Goal: Task Accomplishment & Management: Use online tool/utility

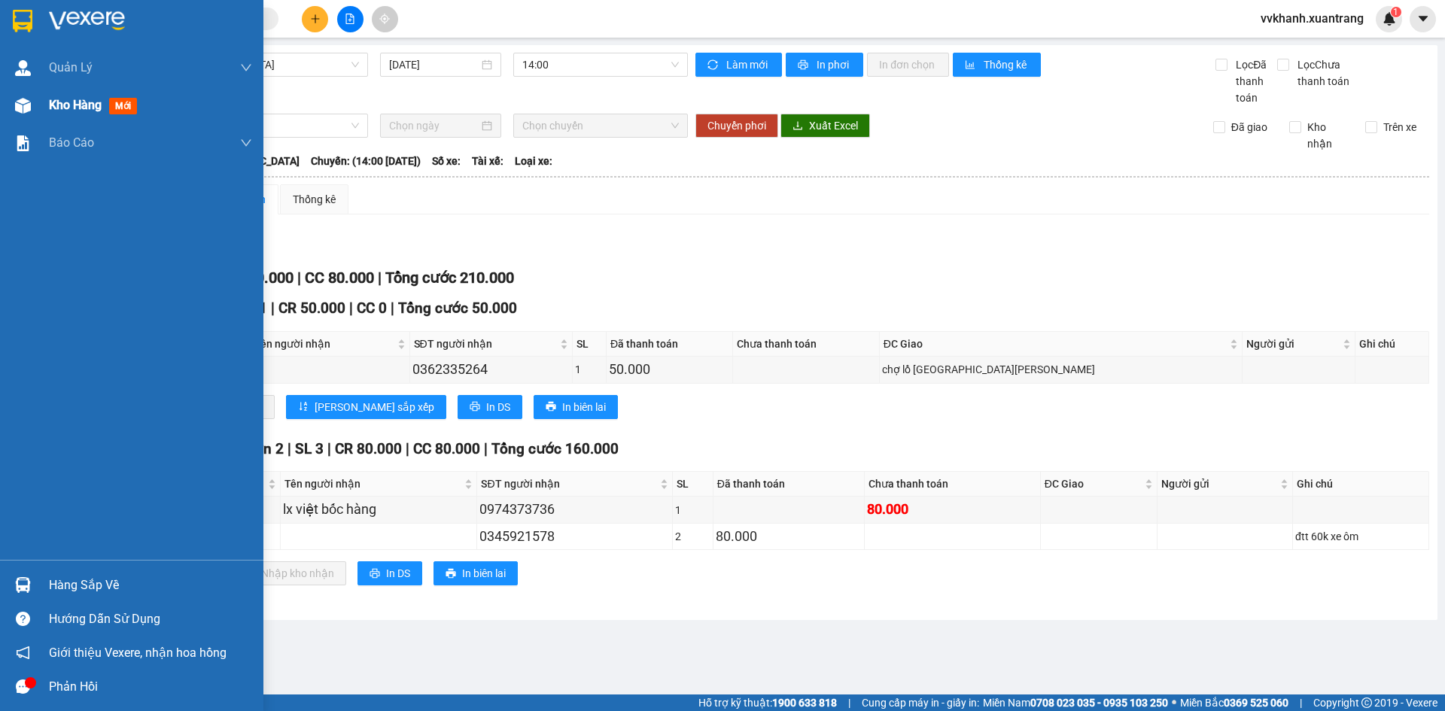
click at [43, 111] on div "Kho hàng mới" at bounding box center [131, 106] width 263 height 38
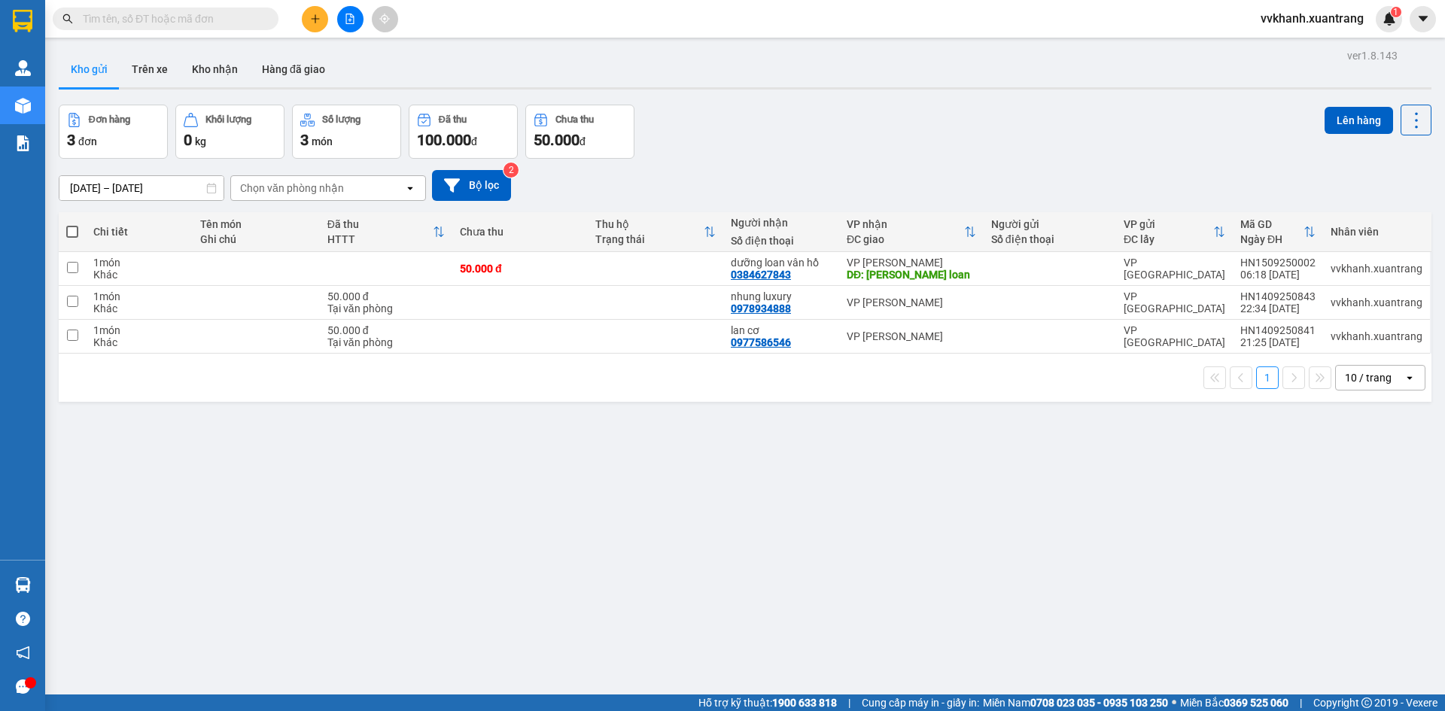
click at [68, 231] on span at bounding box center [72, 232] width 12 height 12
click at [72, 224] on input "checkbox" at bounding box center [72, 224] width 0 height 0
checkbox input "true"
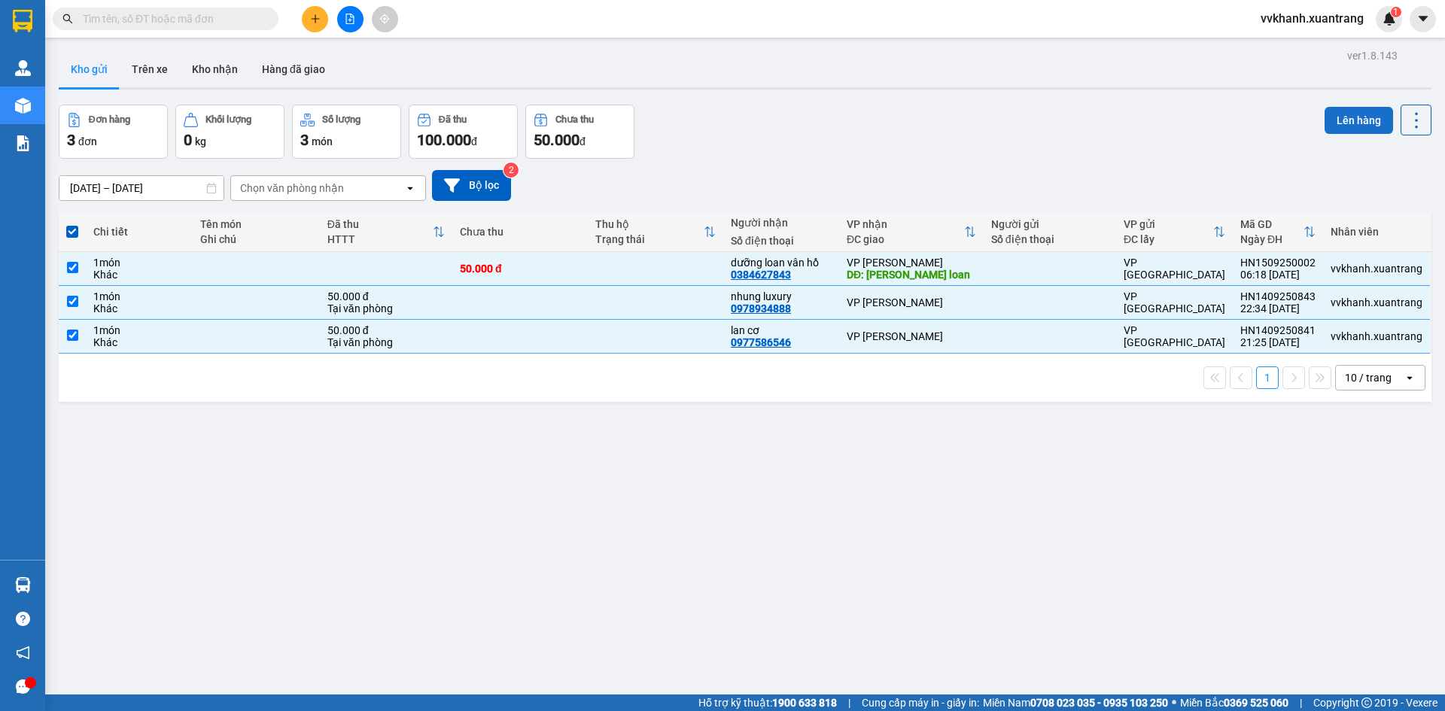
click at [1327, 122] on button "Lên hàng" at bounding box center [1359, 120] width 68 height 27
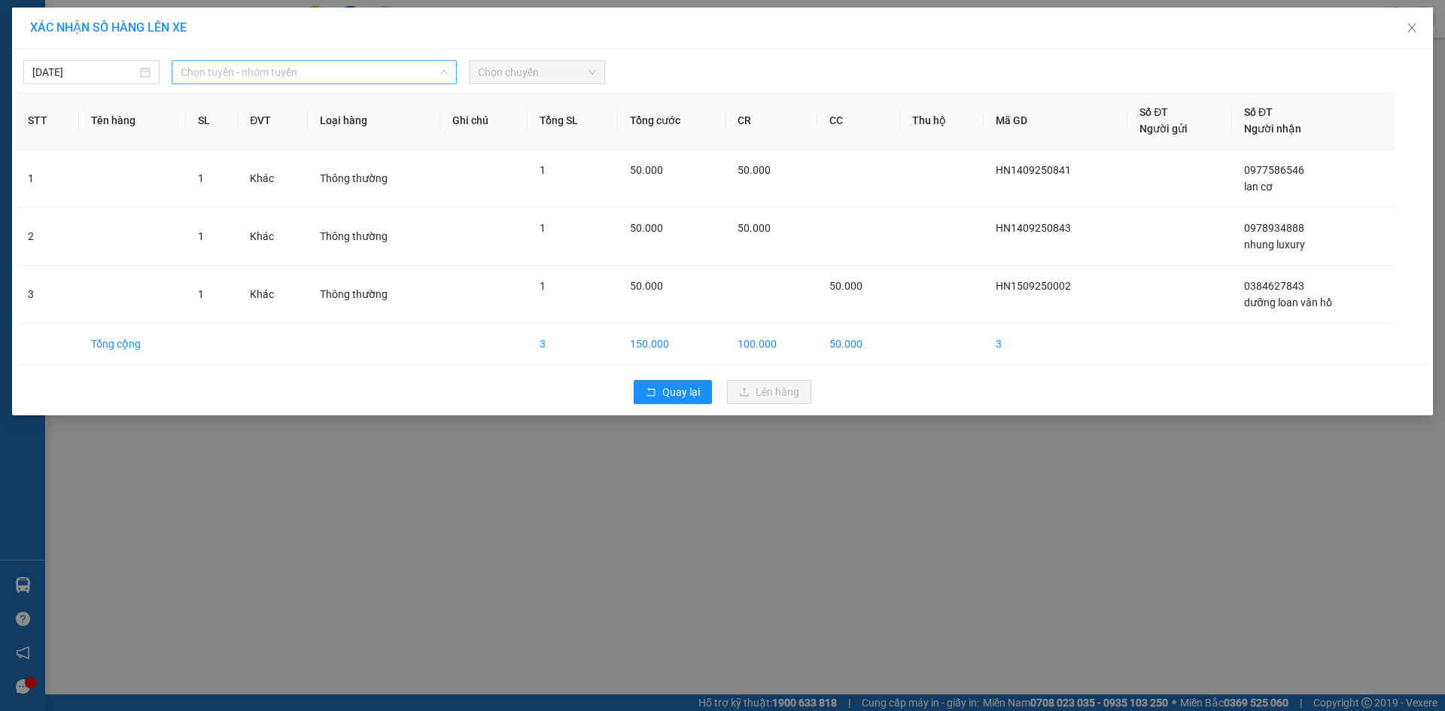
click at [299, 75] on span "Chọn tuyến - nhóm tuyến" at bounding box center [314, 72] width 267 height 23
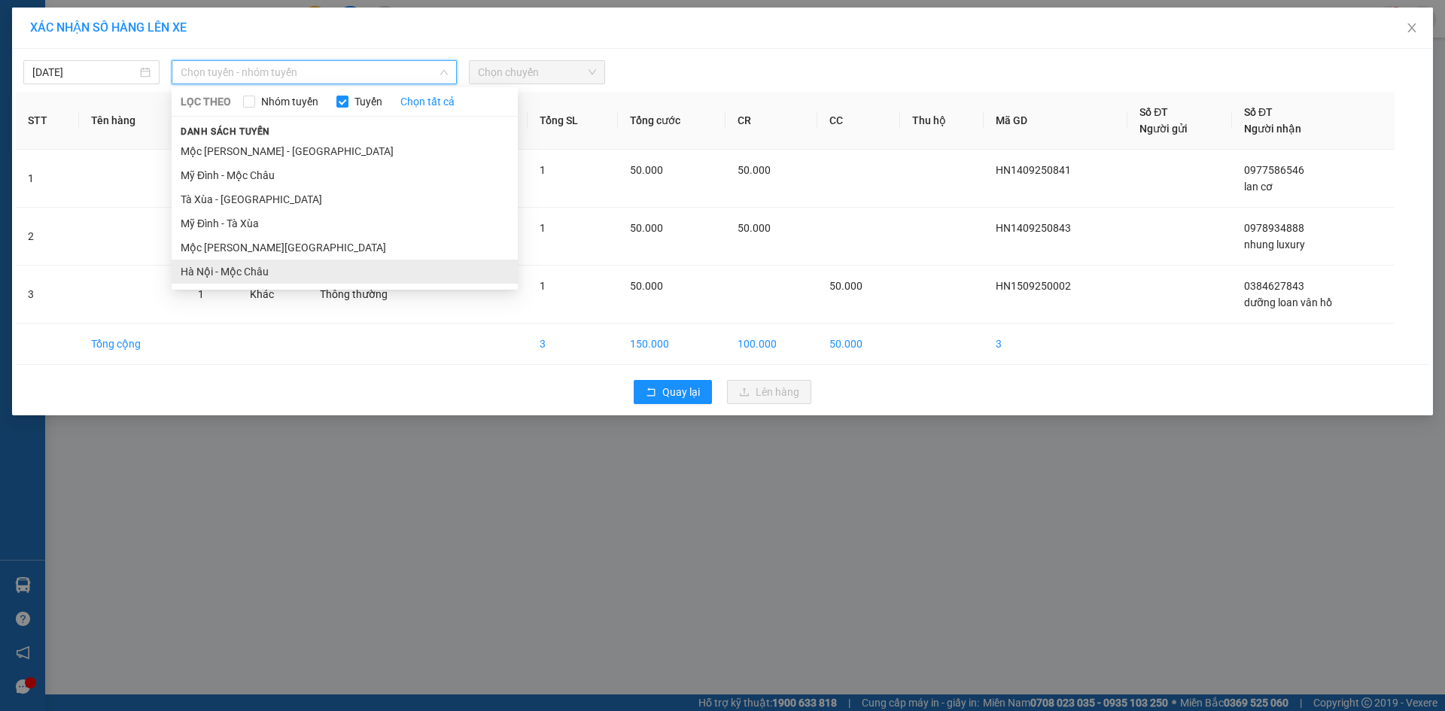
click at [247, 272] on li "Hà Nội - Mộc Châu" at bounding box center [345, 272] width 346 height 24
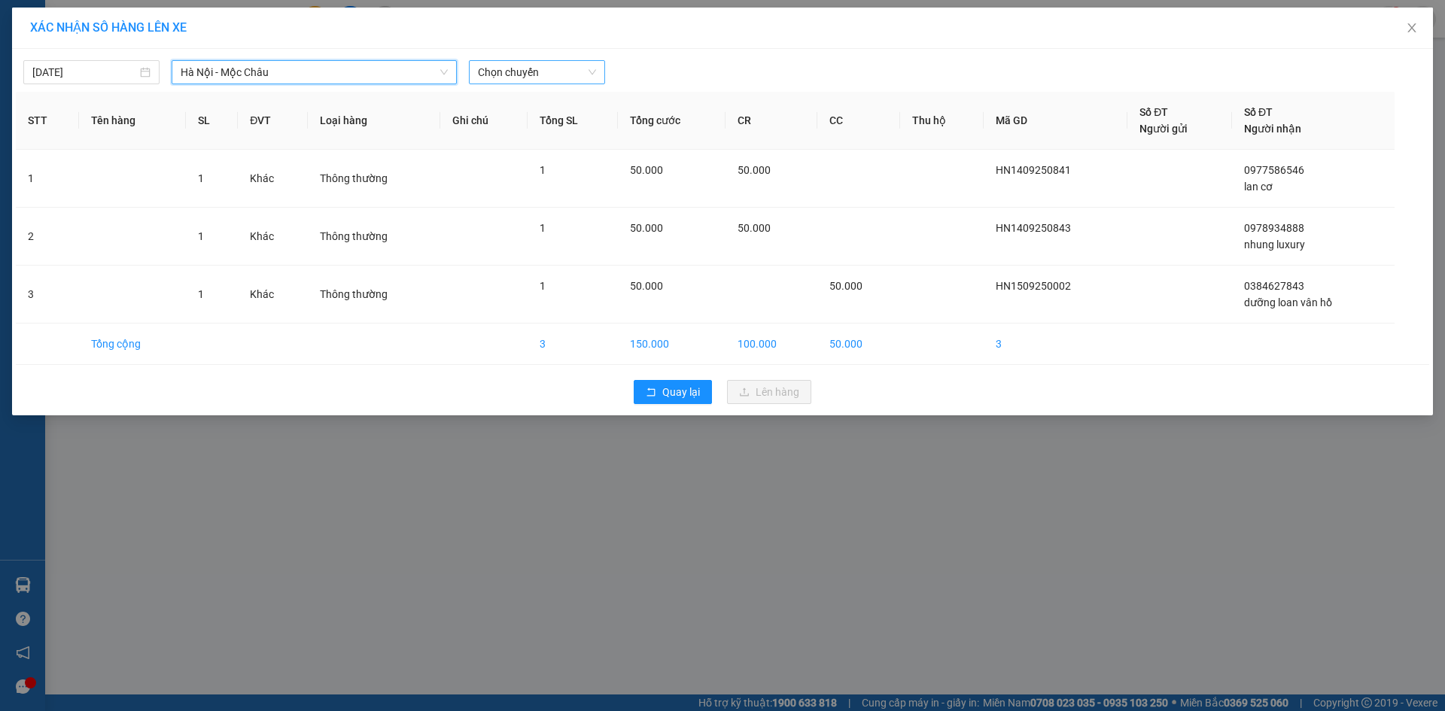
click at [516, 76] on span "Chọn chuyến" at bounding box center [537, 72] width 118 height 23
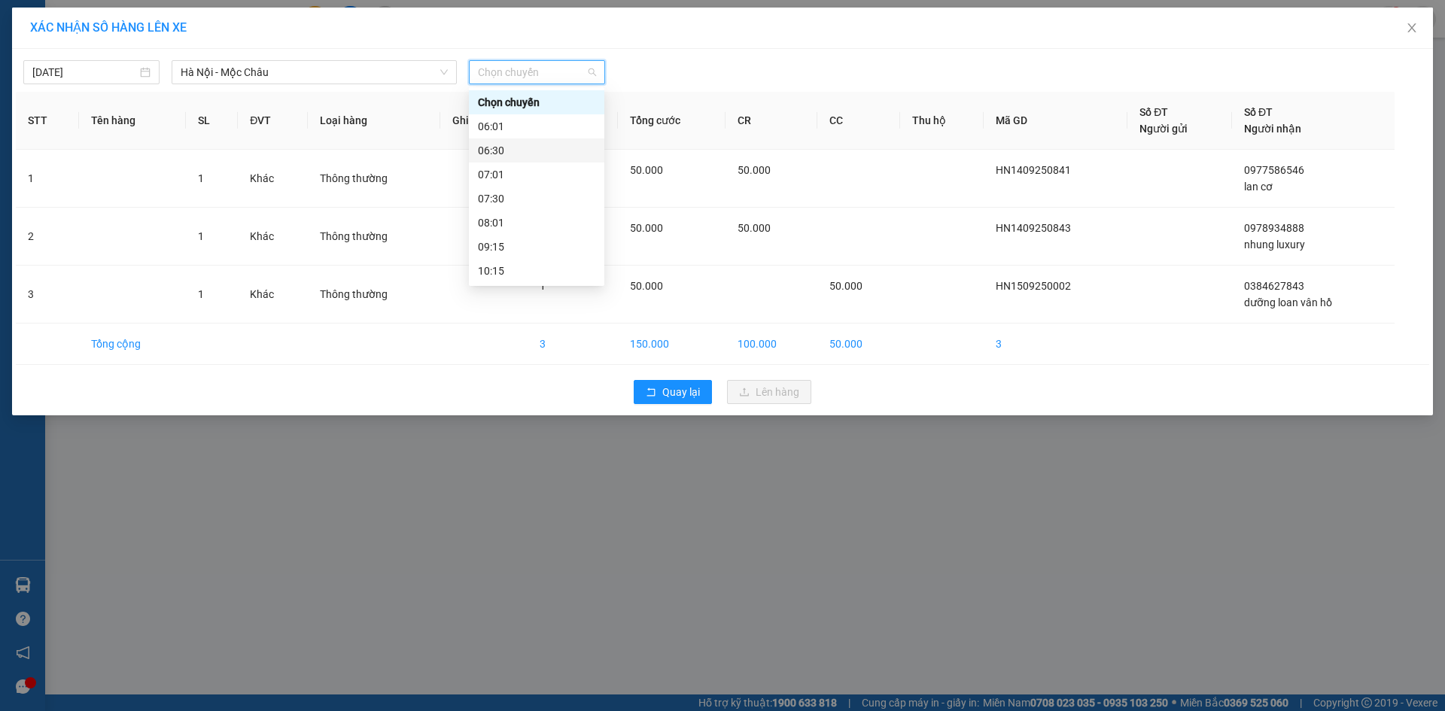
click at [554, 146] on div "06:30" at bounding box center [536, 150] width 117 height 17
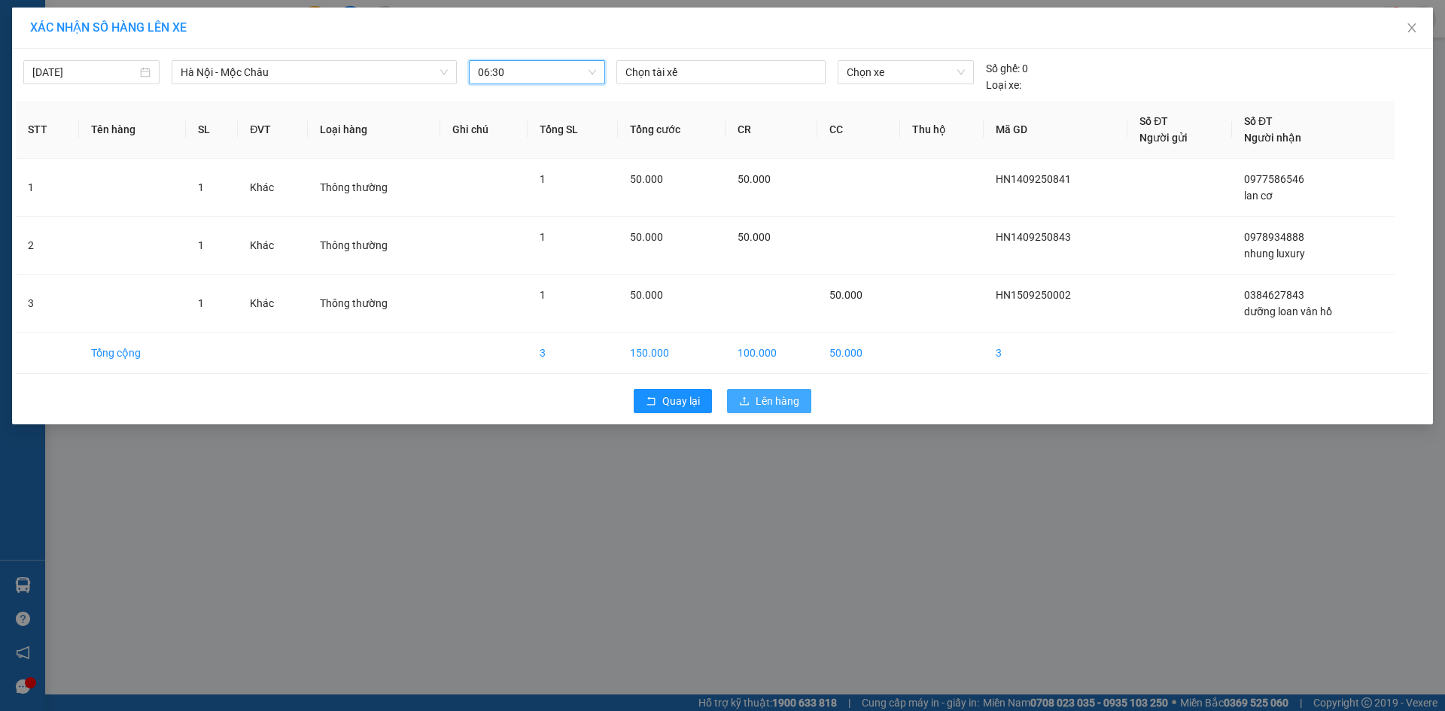
click at [771, 405] on span "Lên hàng" at bounding box center [778, 401] width 44 height 17
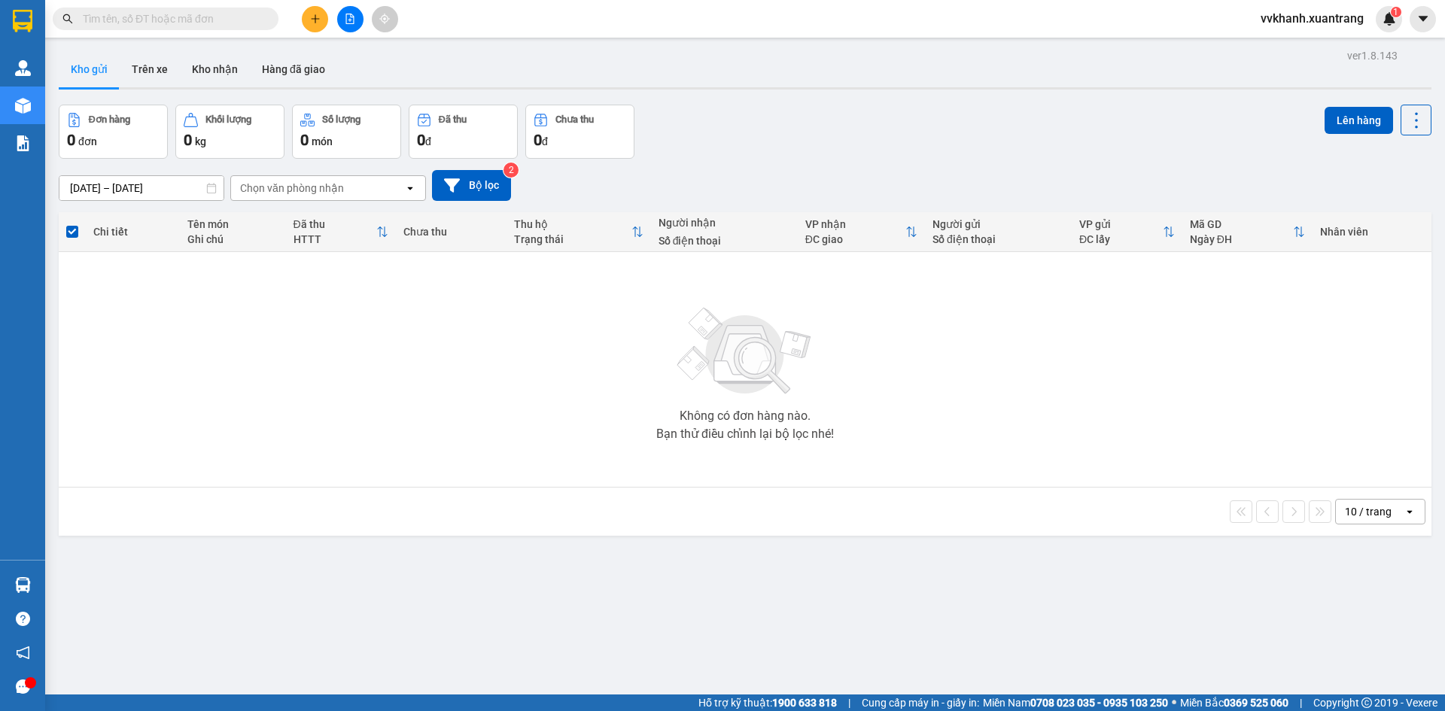
click at [502, 474] on div "Không có đơn hàng nào. Bạn thử điều chỉnh lại bộ lọc nhé!" at bounding box center [745, 370] width 1358 height 226
click at [348, 21] on icon "file-add" at bounding box center [350, 19] width 11 height 11
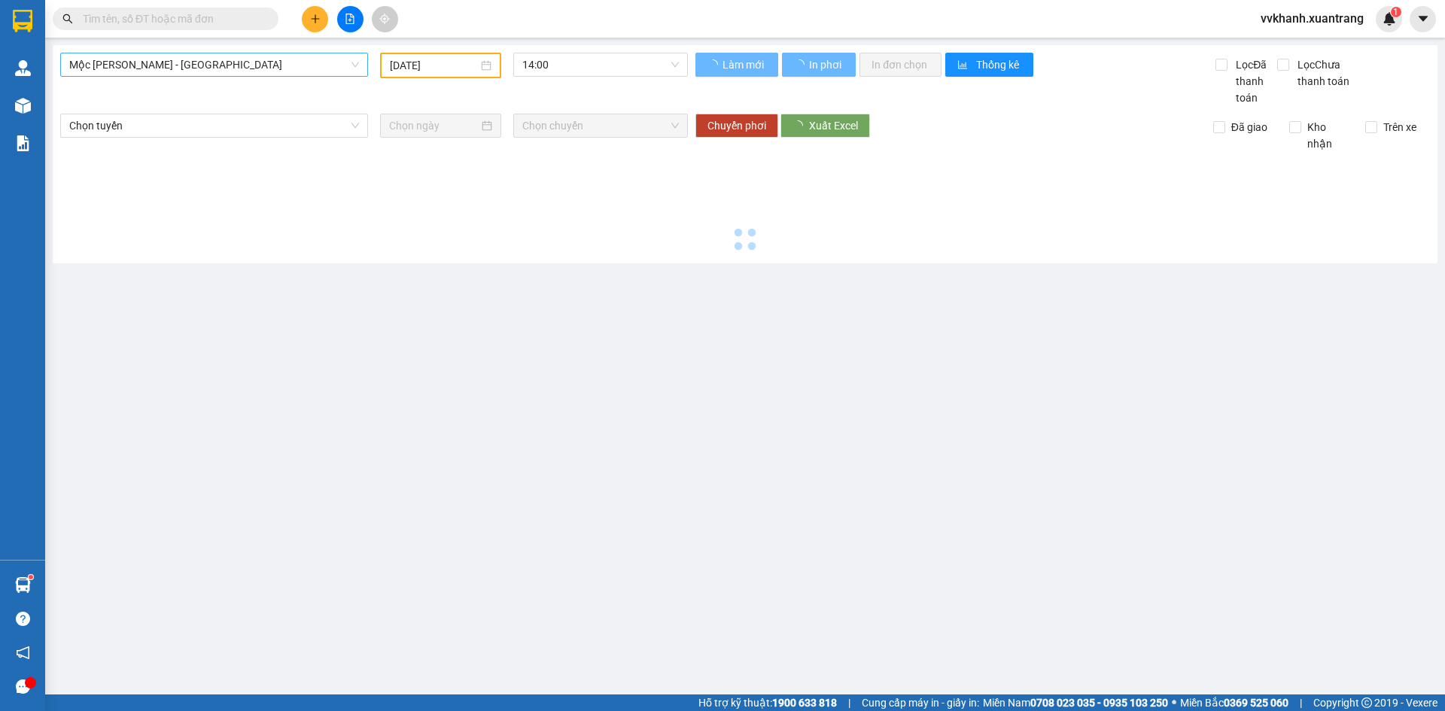
click at [252, 68] on span "Mộc [PERSON_NAME] - [GEOGRAPHIC_DATA]" at bounding box center [214, 64] width 290 height 23
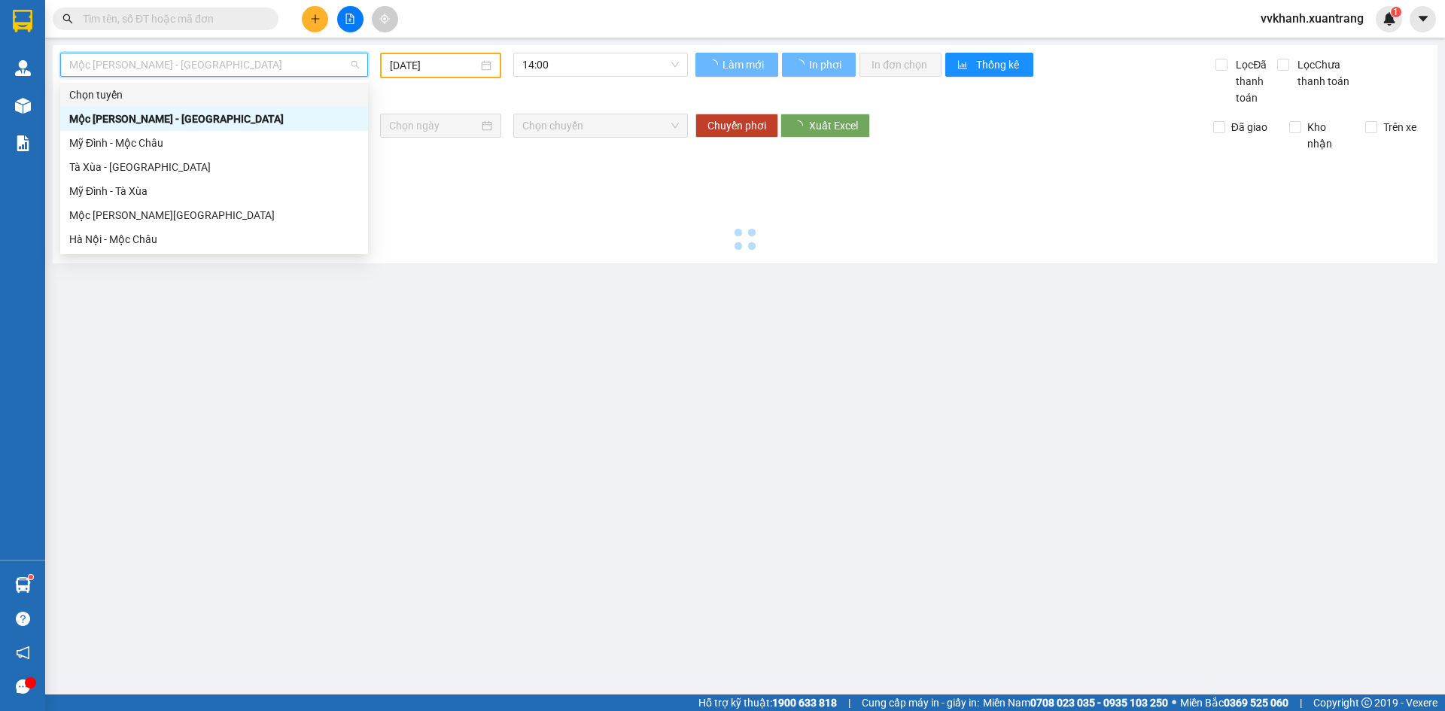
type input "[DATE]"
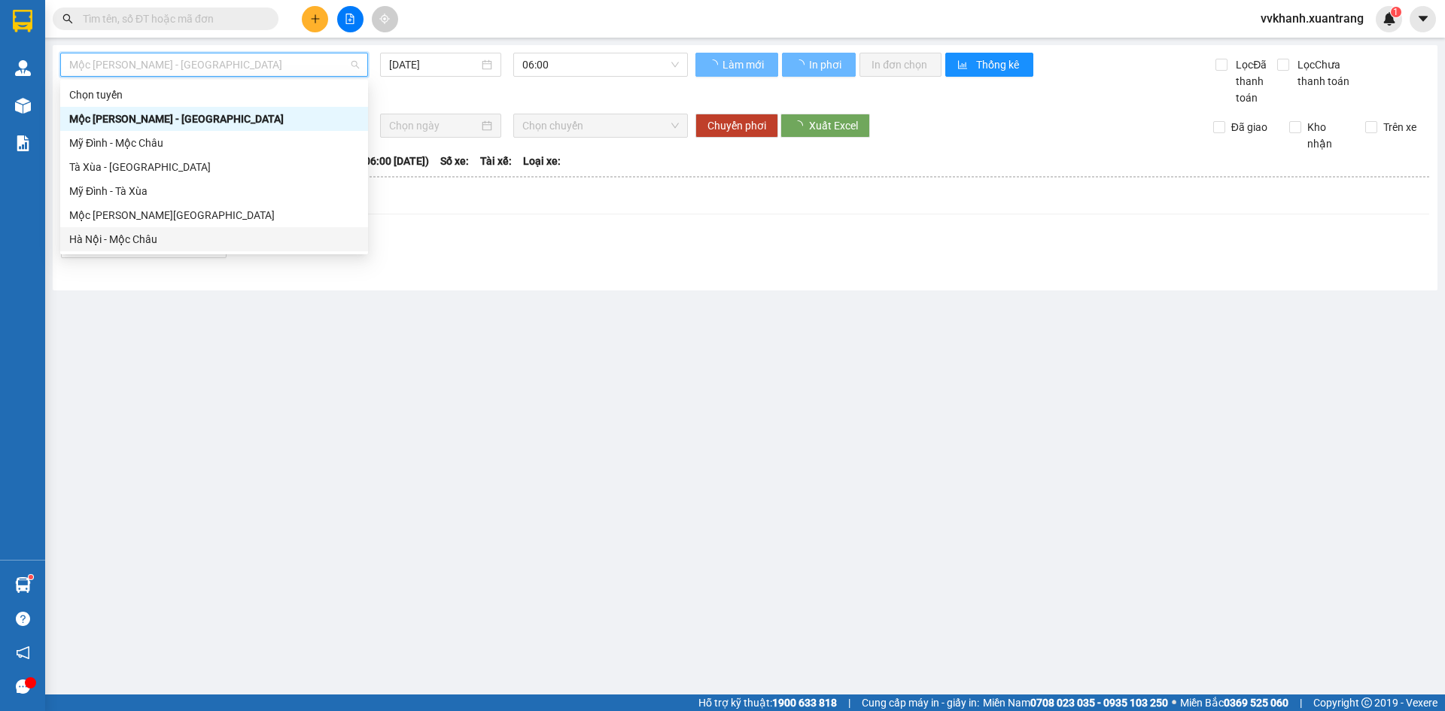
click at [190, 236] on div "Hà Nội - Mộc Châu" at bounding box center [214, 239] width 290 height 17
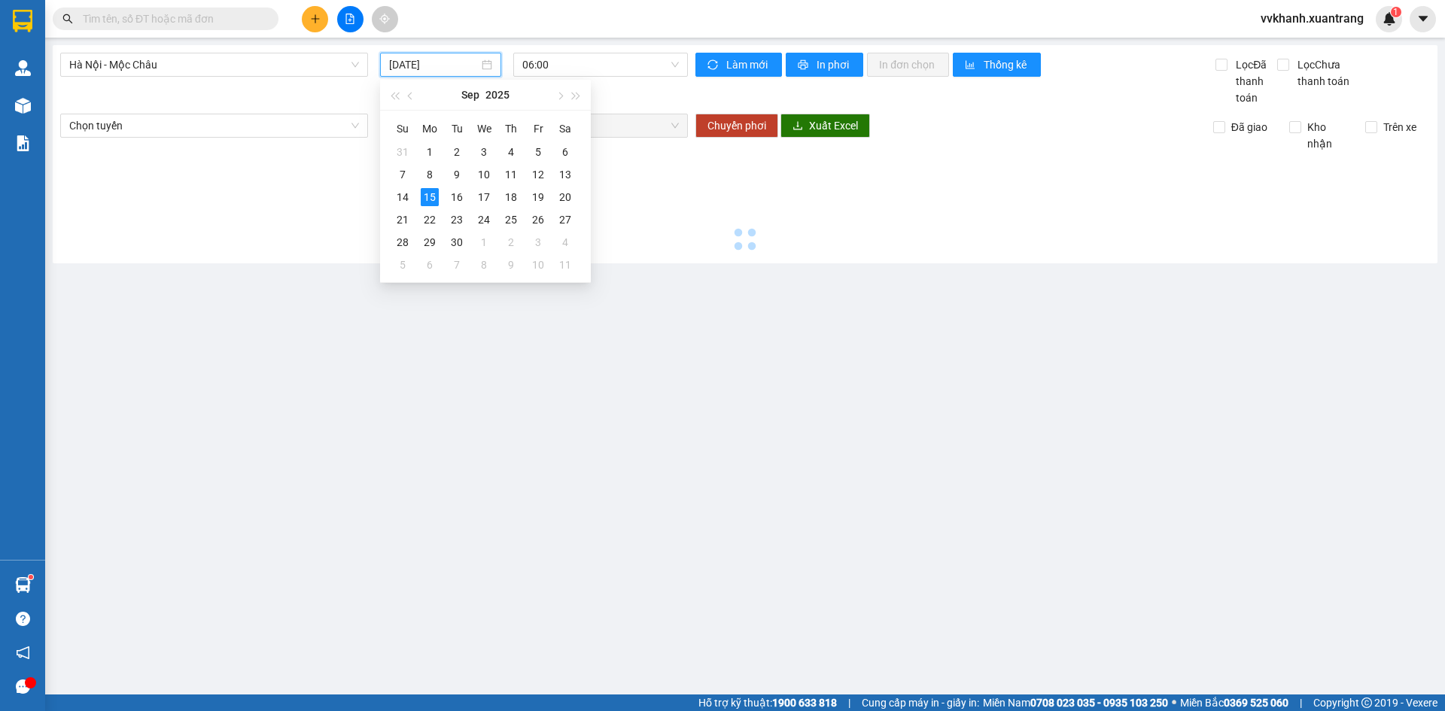
click at [414, 62] on input "[DATE]" at bounding box center [434, 64] width 90 height 17
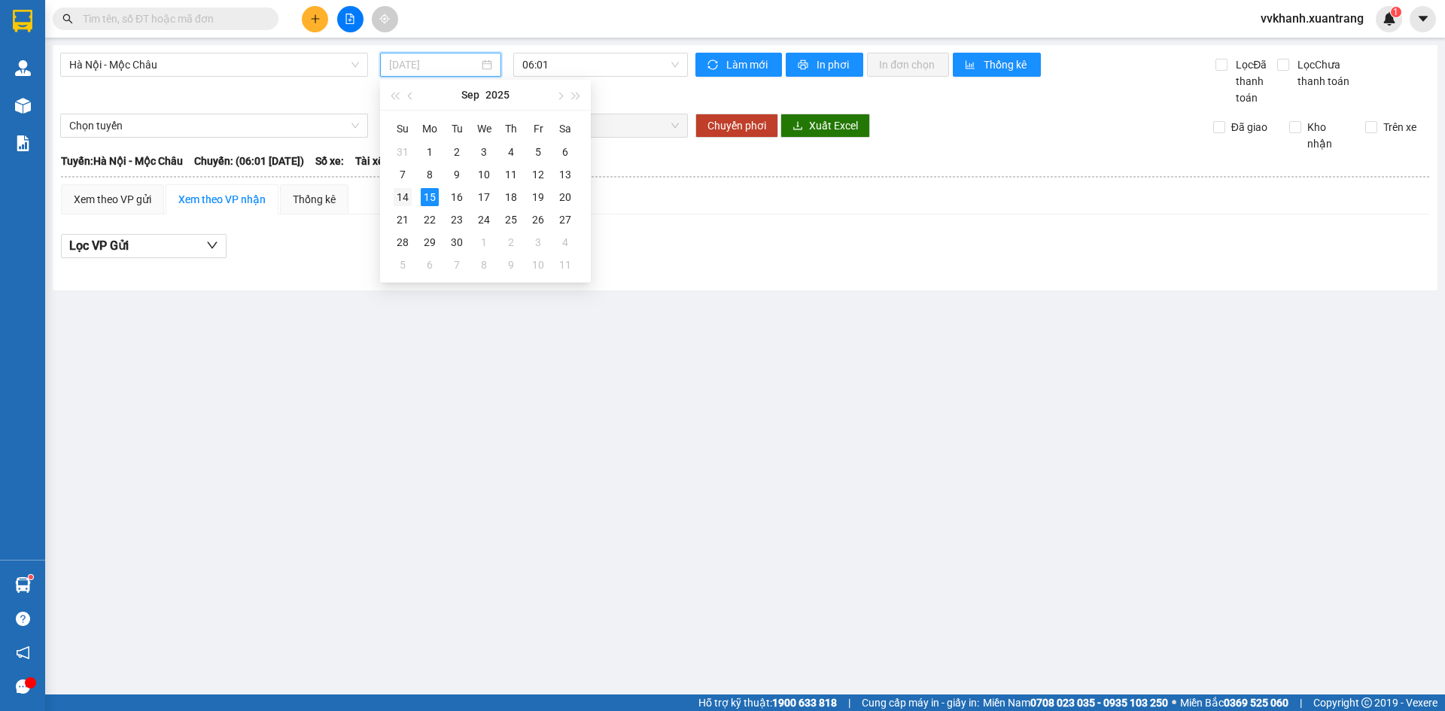
click at [406, 196] on div "14" at bounding box center [403, 197] width 18 height 18
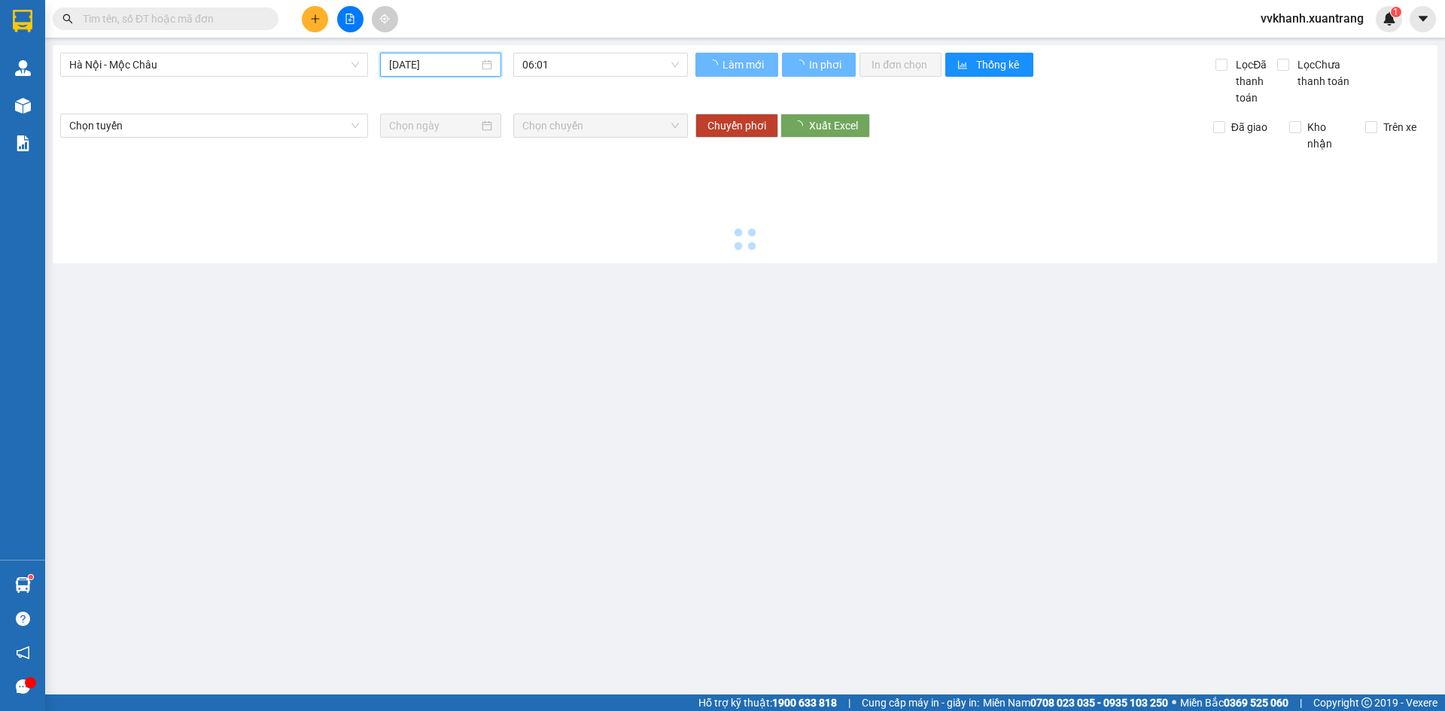
type input "[DATE]"
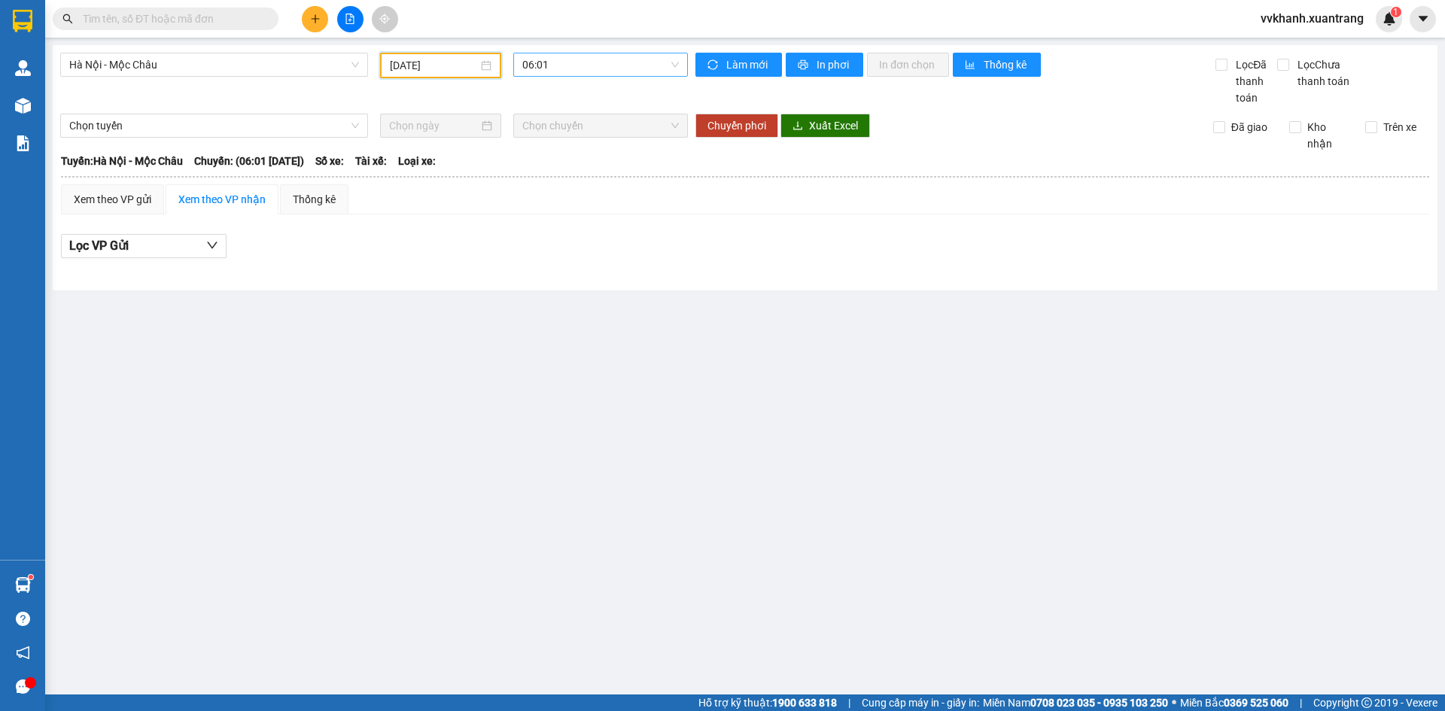
click at [555, 59] on span "06:01" at bounding box center [600, 64] width 157 height 23
click at [575, 148] on div "06:30" at bounding box center [580, 143] width 117 height 17
click at [572, 69] on span "06:30" at bounding box center [600, 64] width 157 height 23
click at [549, 116] on div "06:01" at bounding box center [580, 119] width 117 height 17
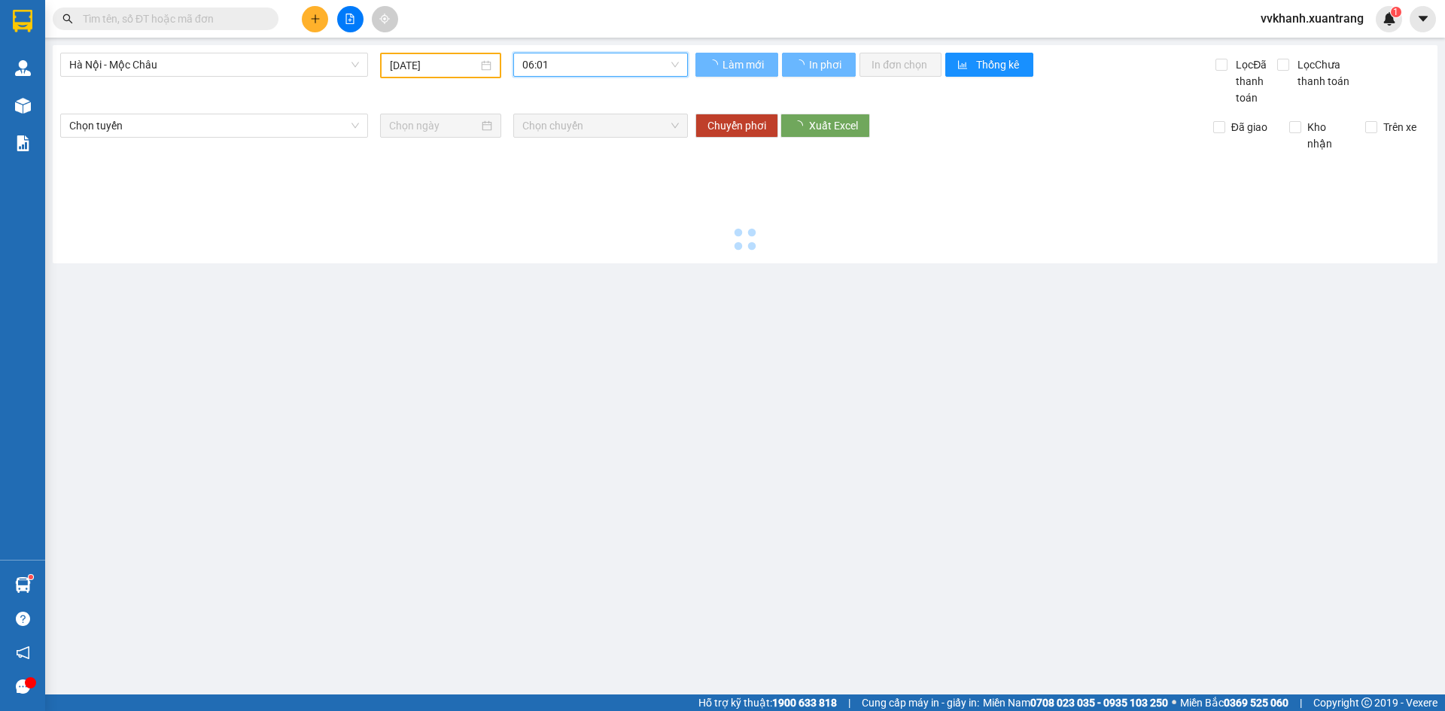
click at [557, 65] on span "06:01" at bounding box center [600, 64] width 157 height 23
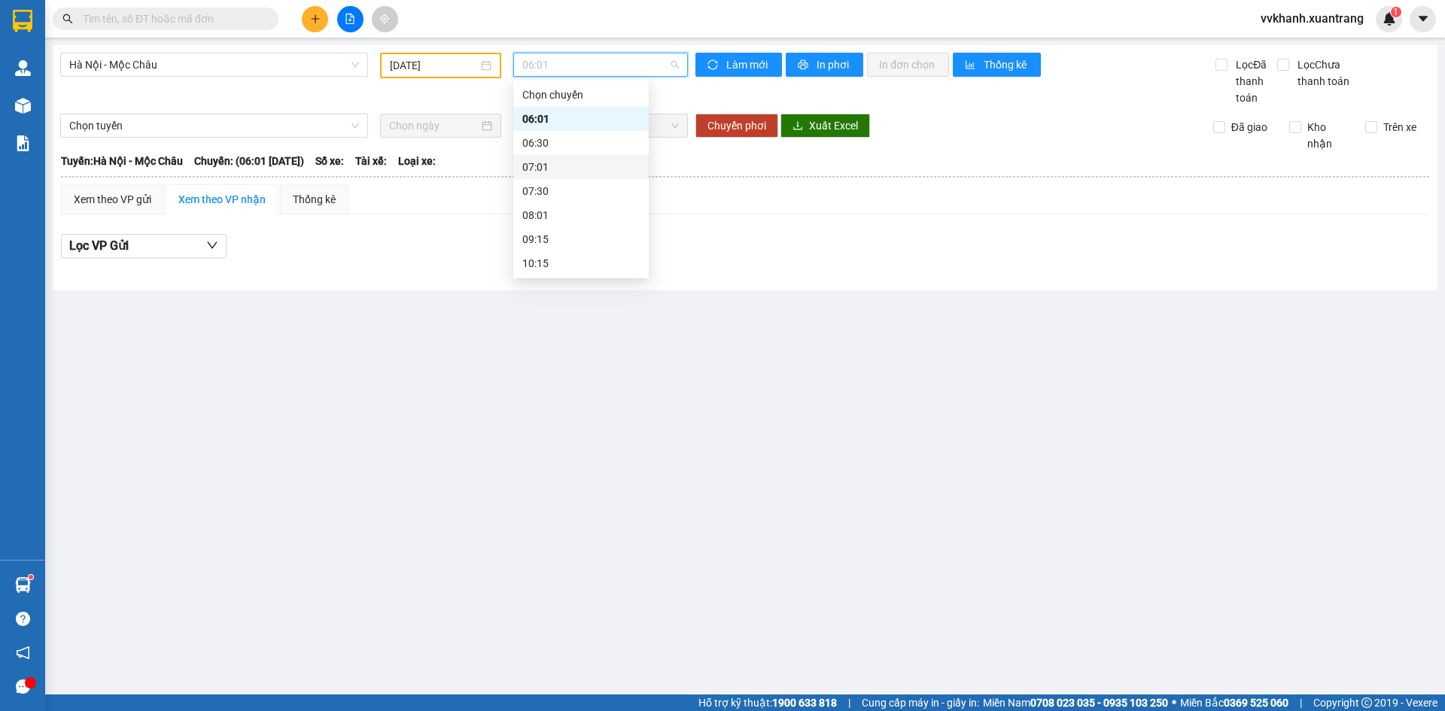
click at [558, 166] on div "07:01" at bounding box center [580, 167] width 117 height 17
click at [555, 71] on span "07:01" at bounding box center [600, 64] width 157 height 23
click at [554, 187] on div "07:30" at bounding box center [580, 191] width 117 height 17
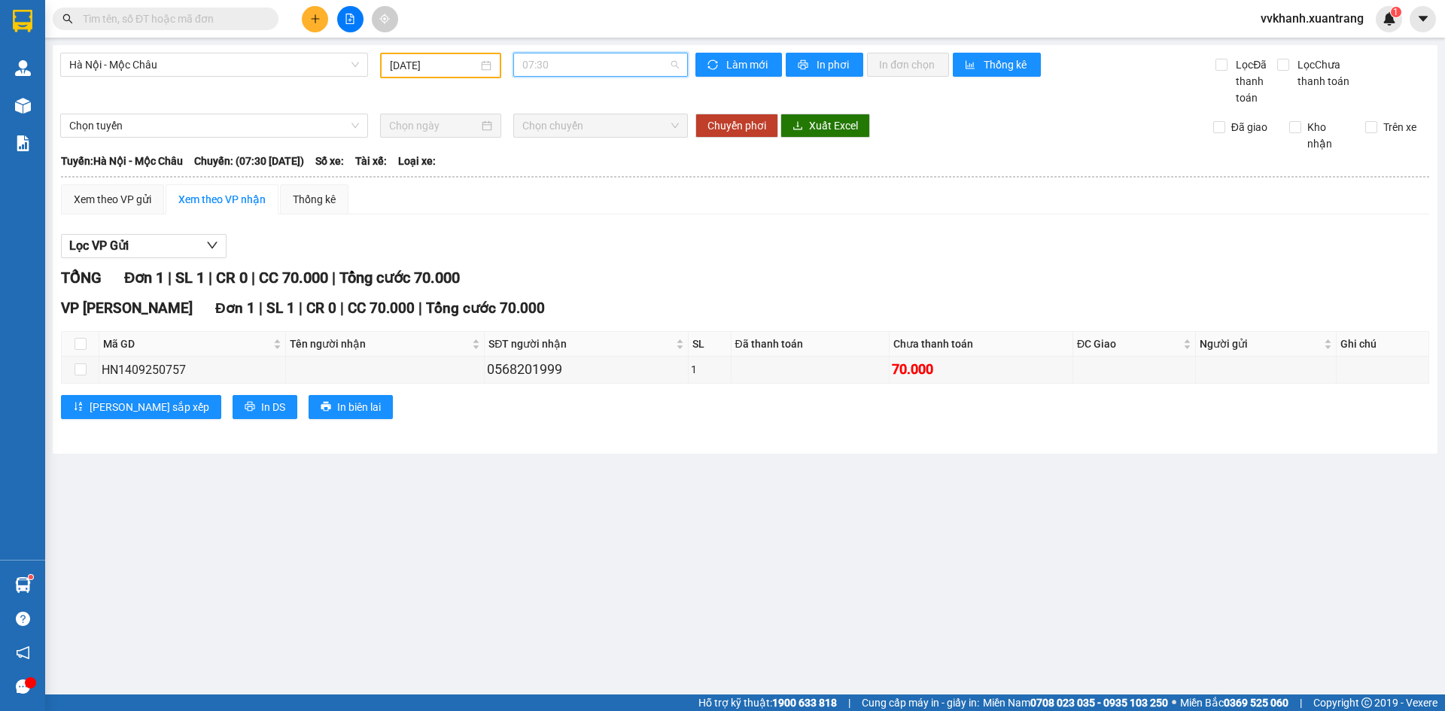
click at [553, 69] on span "07:30" at bounding box center [600, 64] width 157 height 23
click at [783, 240] on div "Lọc VP Gửi" at bounding box center [745, 246] width 1368 height 25
click at [565, 68] on span "07:30" at bounding box center [600, 64] width 157 height 23
click at [570, 216] on div "08:01" at bounding box center [580, 215] width 117 height 17
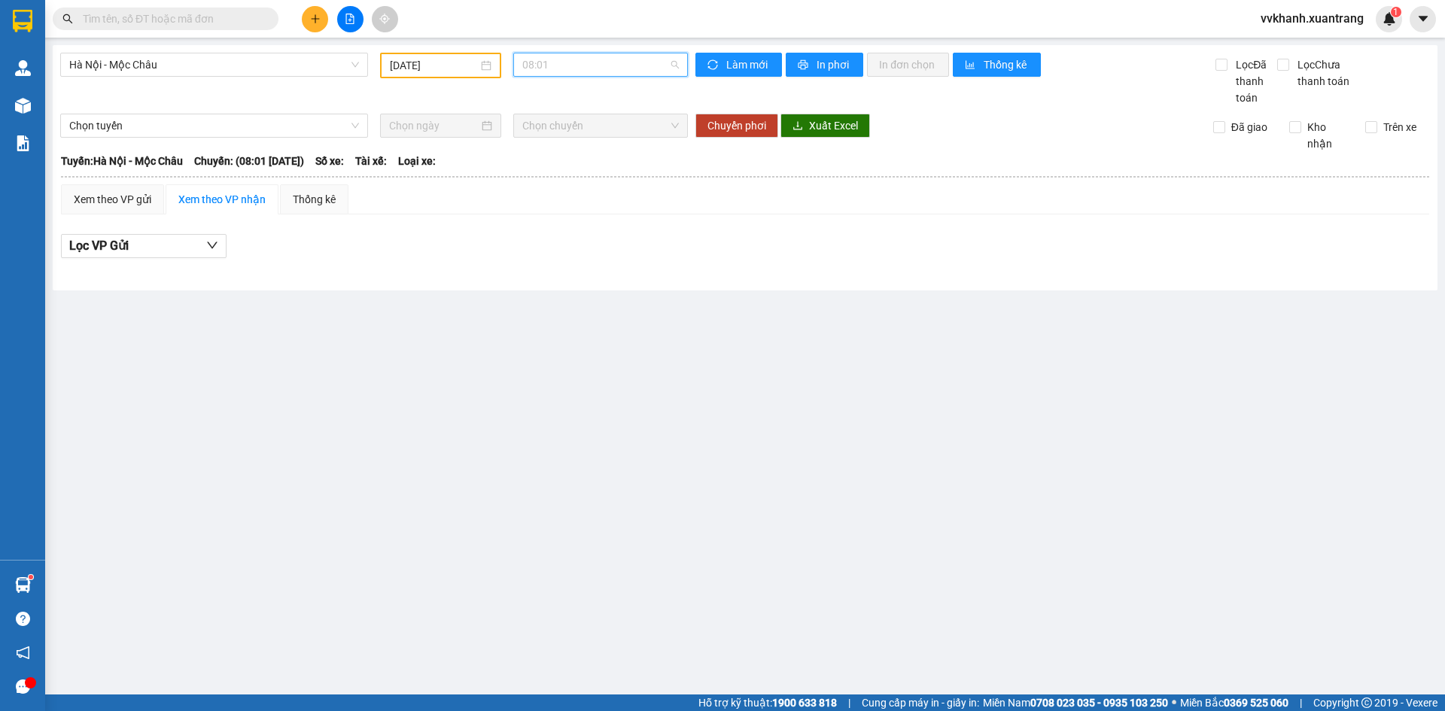
click at [549, 65] on span "08:01" at bounding box center [600, 64] width 157 height 23
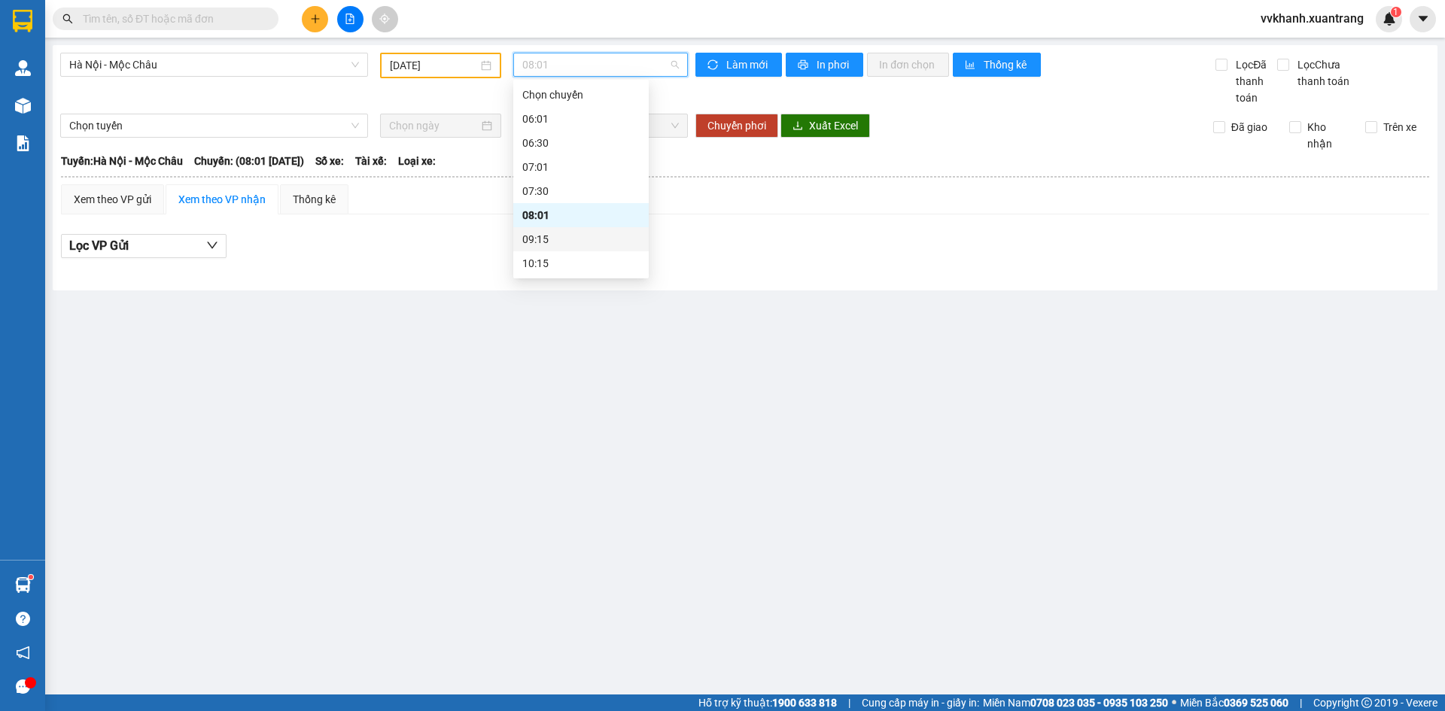
click at [543, 245] on div "09:15" at bounding box center [580, 239] width 117 height 17
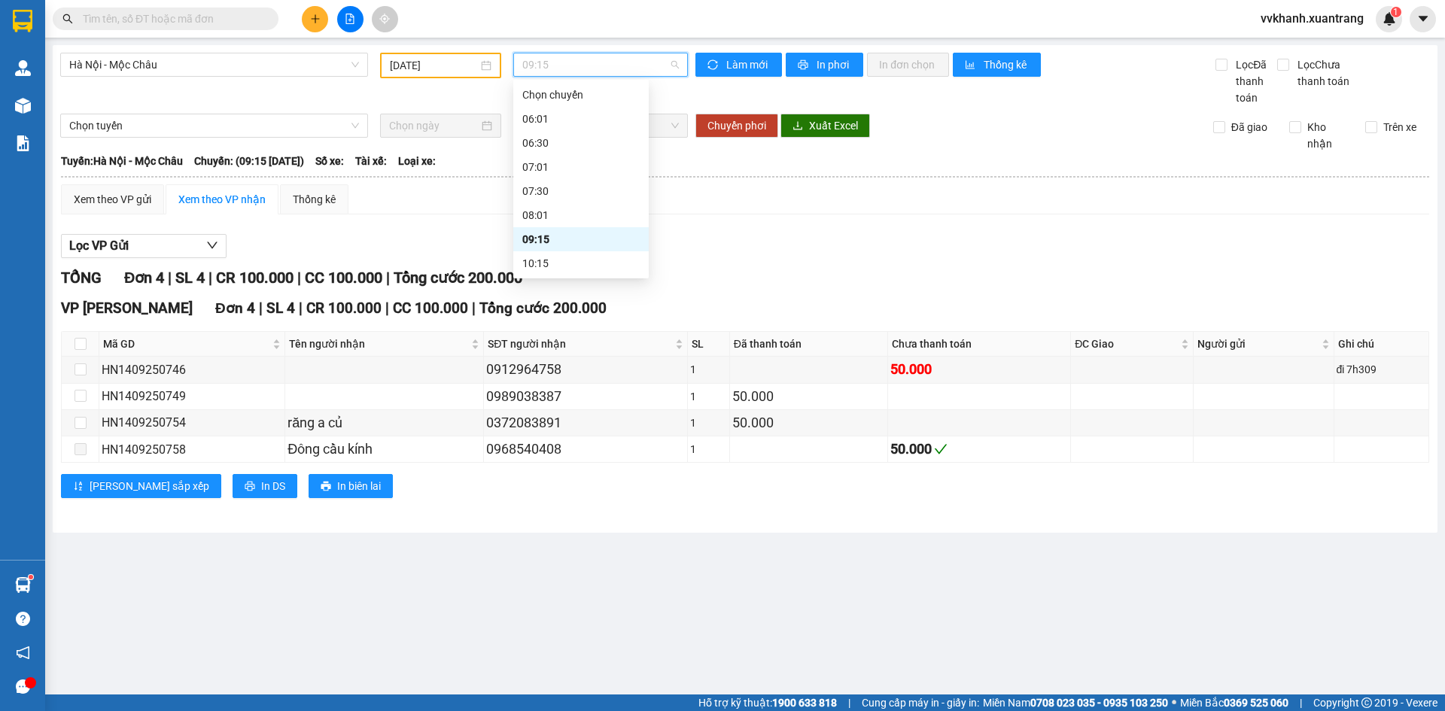
click at [555, 68] on span "09:15" at bounding box center [600, 64] width 157 height 23
click at [561, 188] on div "10:15" at bounding box center [580, 188] width 117 height 17
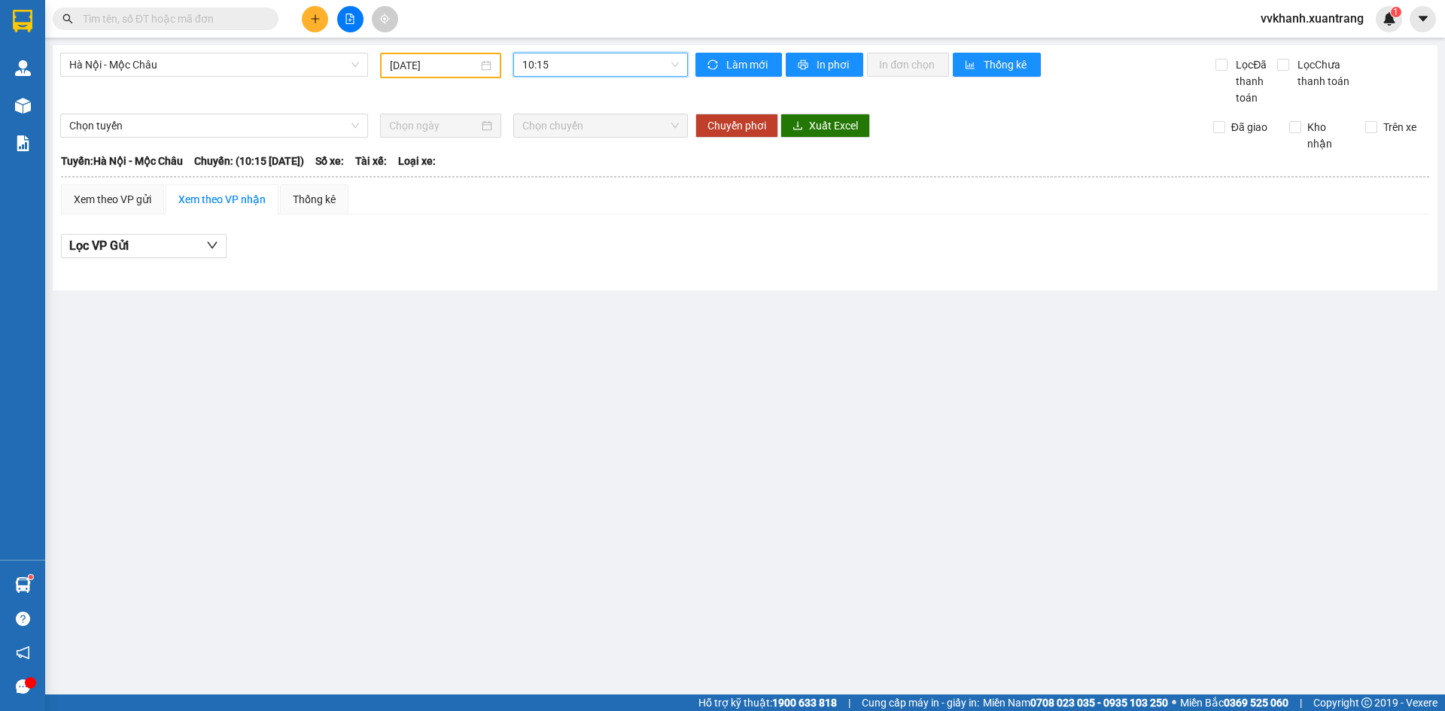
click at [559, 70] on span "10:15" at bounding box center [600, 64] width 157 height 23
click at [563, 208] on div "11:15" at bounding box center [580, 212] width 117 height 17
click at [564, 73] on span "11:15" at bounding box center [600, 64] width 157 height 23
click at [573, 239] on div "11:45" at bounding box center [580, 236] width 117 height 17
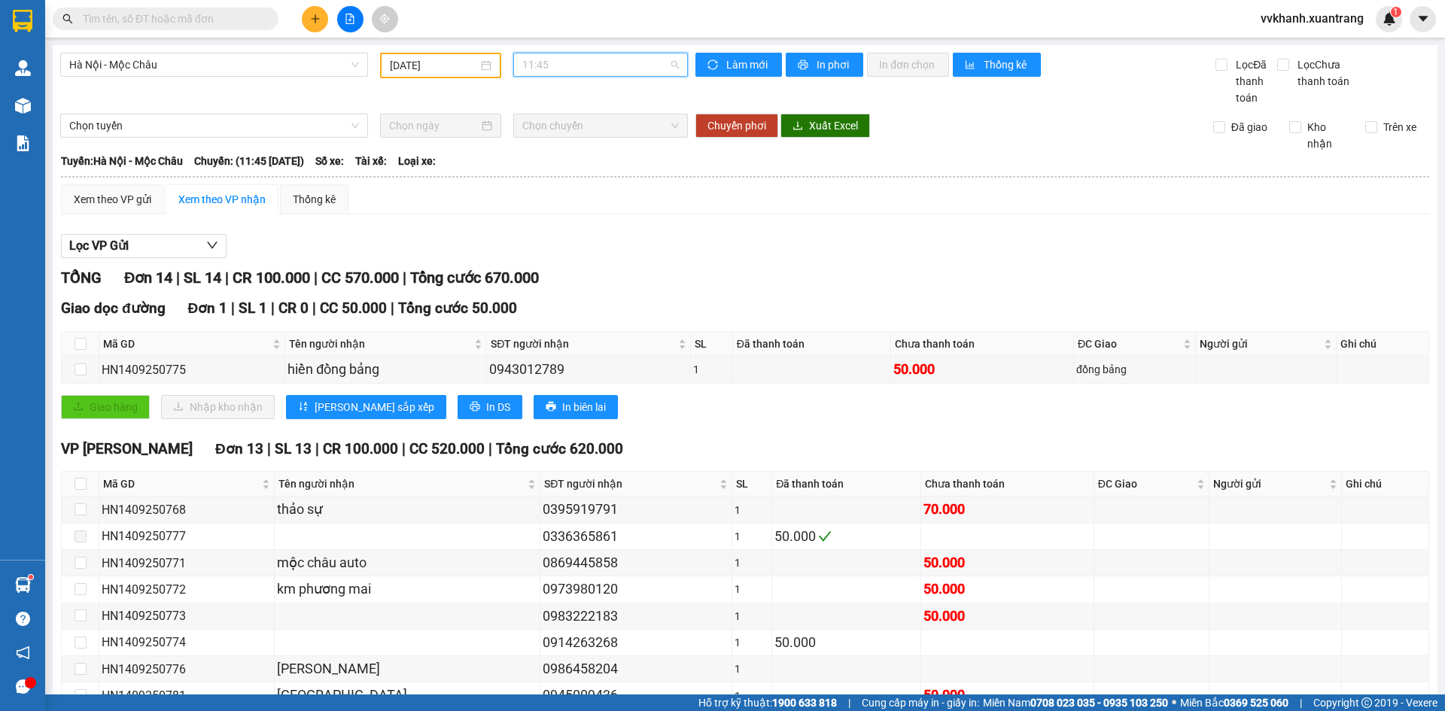
click at [577, 69] on span "11:45" at bounding box center [600, 64] width 157 height 23
click at [551, 189] on div "13:01" at bounding box center [577, 185] width 117 height 17
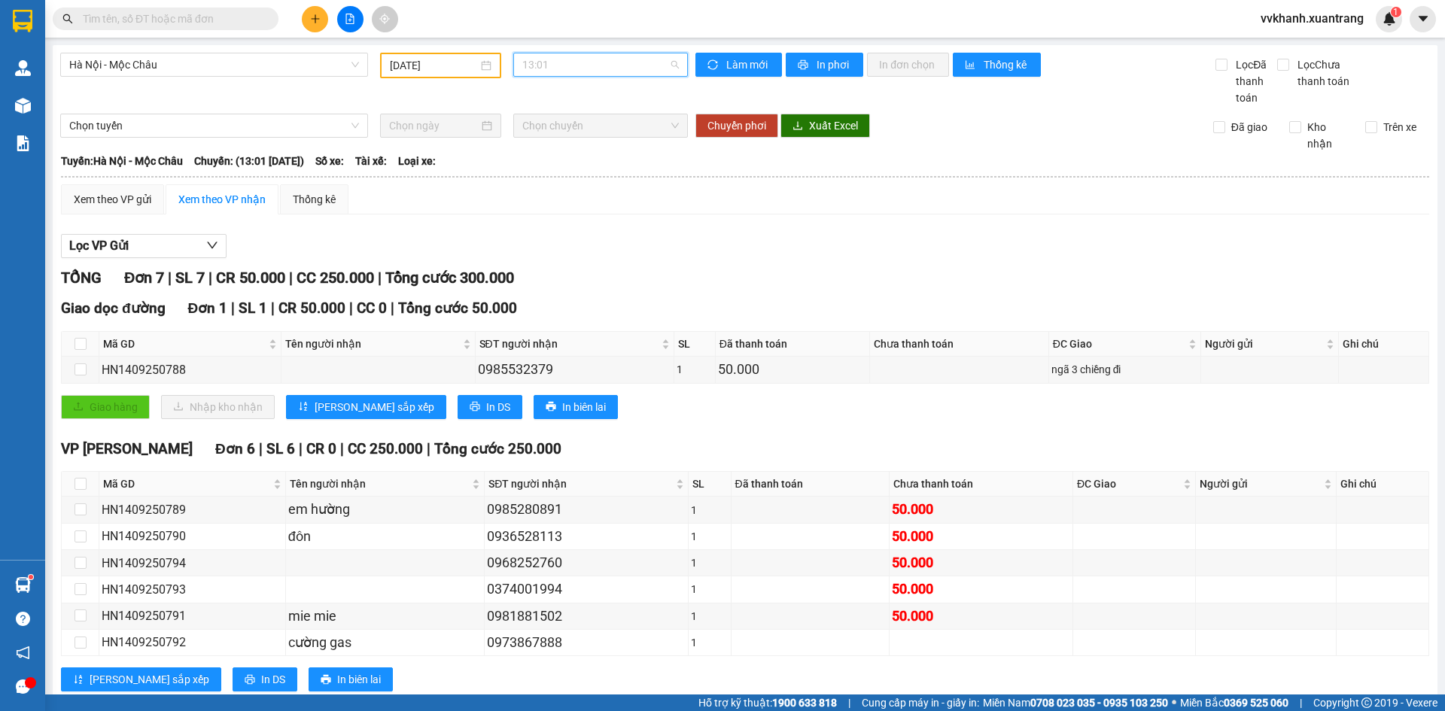
click at [559, 68] on span "13:01" at bounding box center [600, 64] width 157 height 23
click at [561, 207] on div "14:15" at bounding box center [577, 209] width 117 height 17
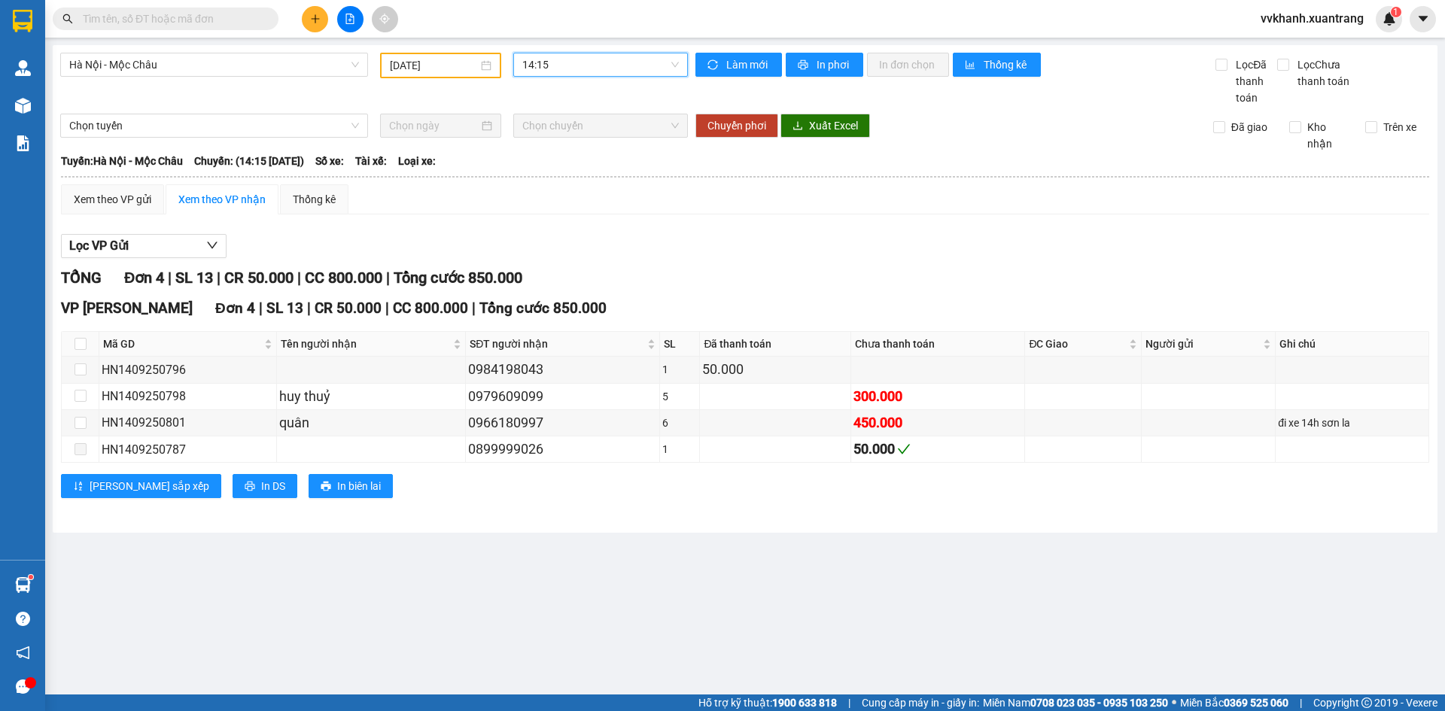
click at [572, 68] on span "14:15" at bounding box center [600, 64] width 157 height 23
click at [562, 151] on div "15:15" at bounding box center [580, 158] width 117 height 17
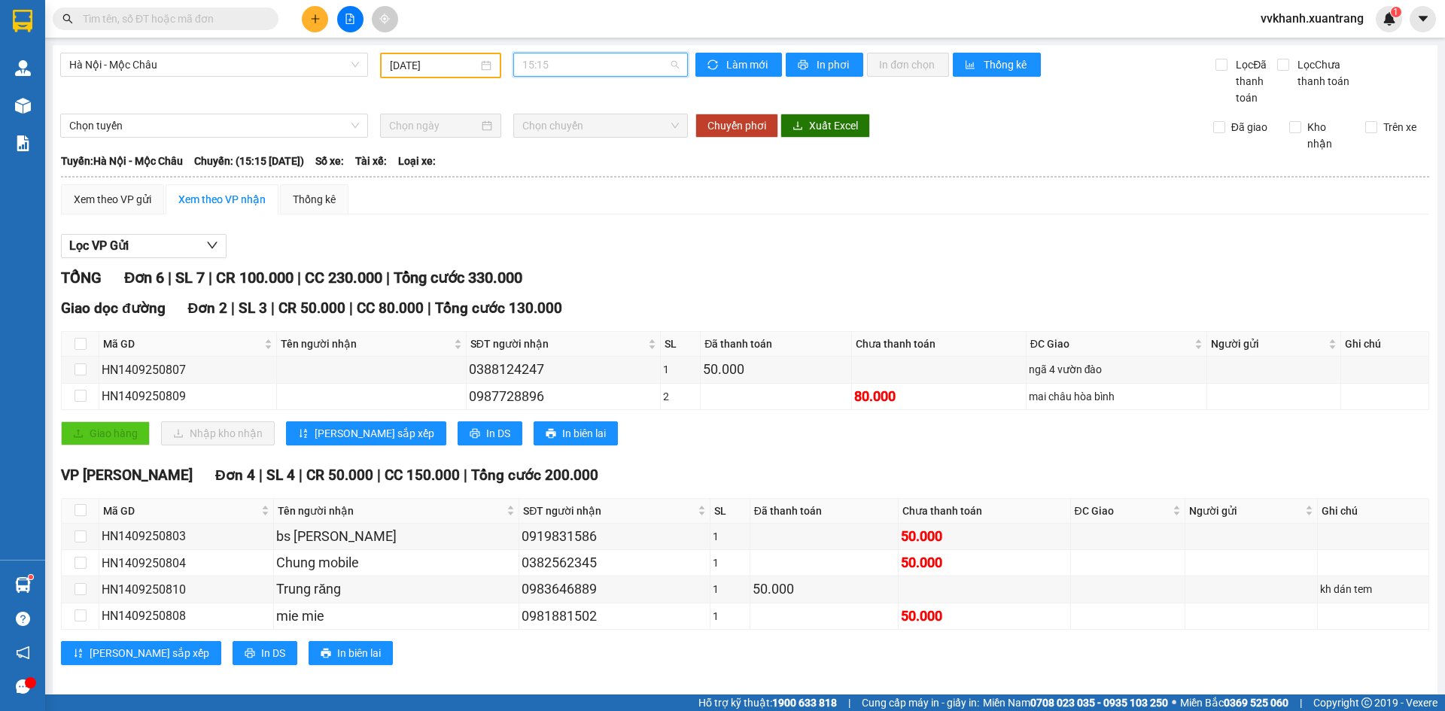
click at [577, 71] on span "15:15" at bounding box center [600, 64] width 157 height 23
click at [561, 181] on div "16:15" at bounding box center [577, 182] width 117 height 17
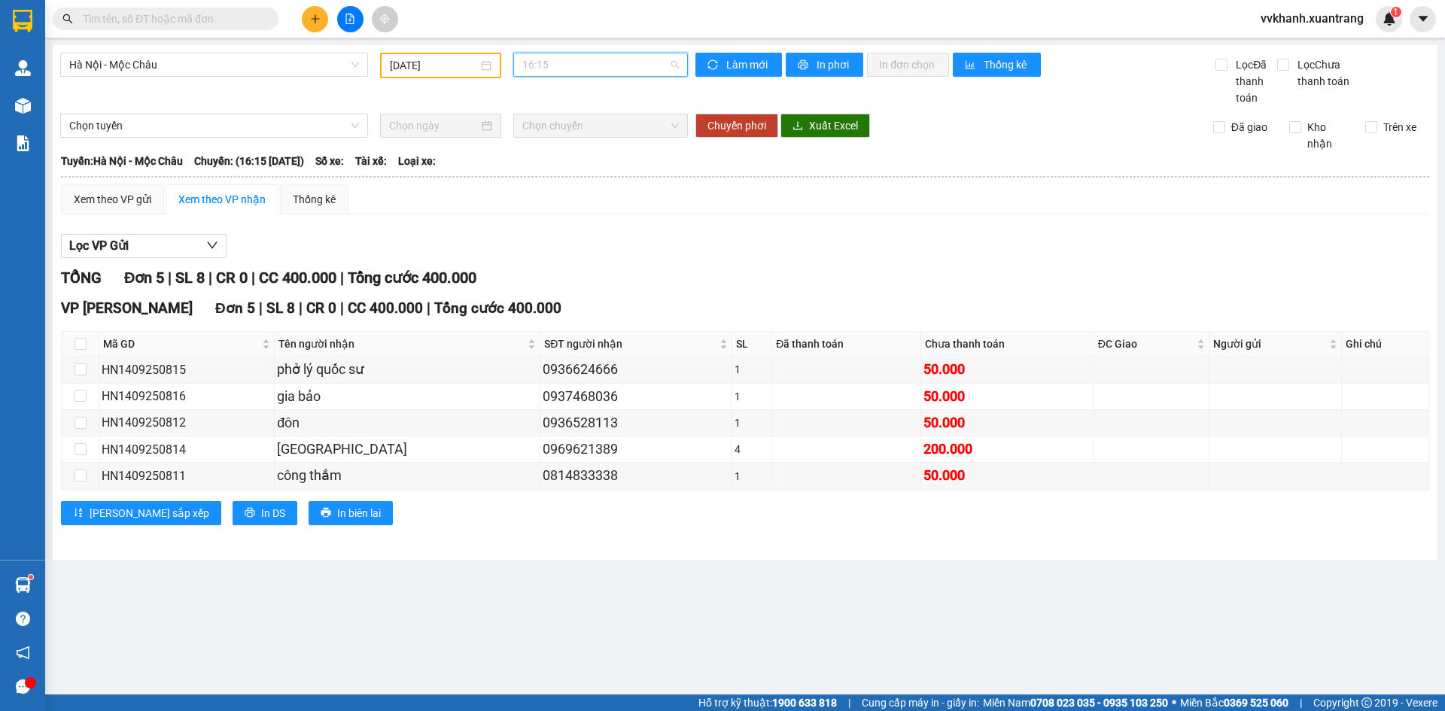
click at [565, 70] on span "16:15" at bounding box center [600, 64] width 157 height 23
click at [555, 202] on div "17:15" at bounding box center [580, 206] width 117 height 17
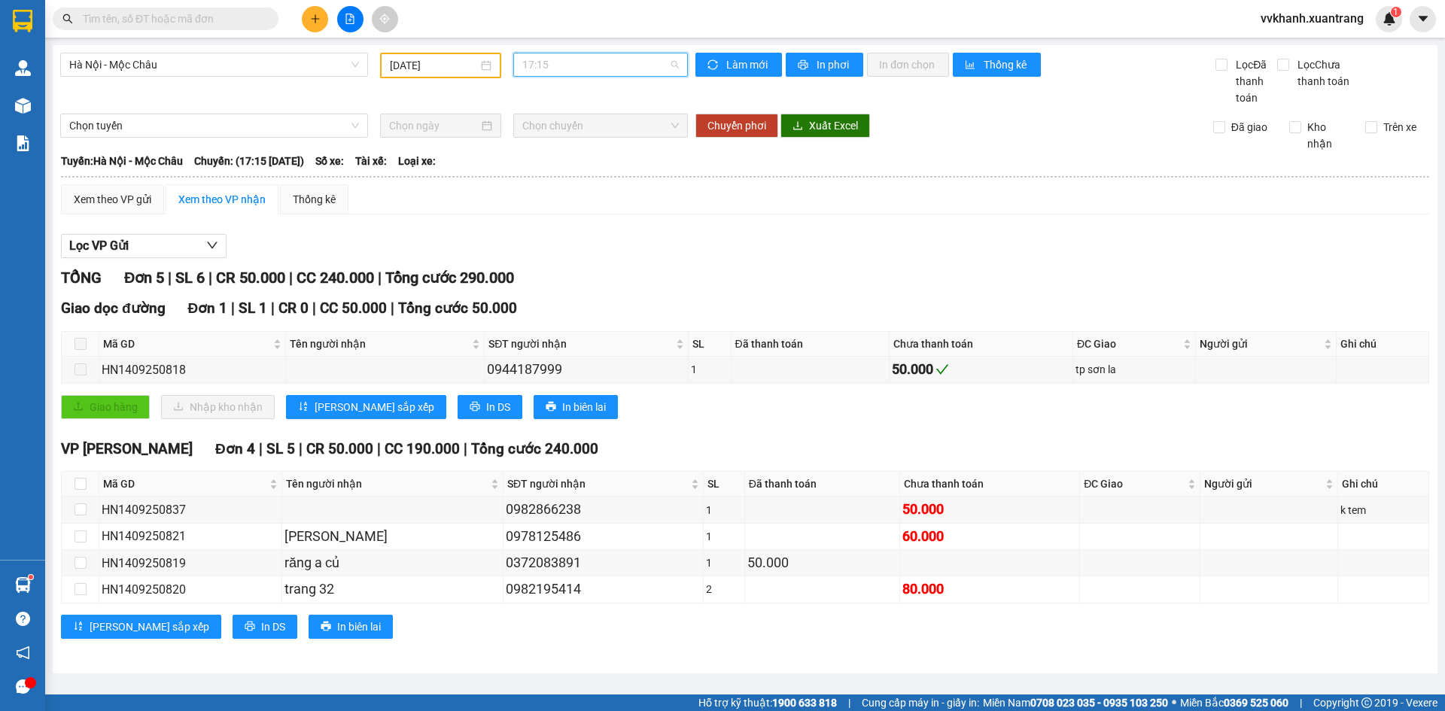
click at [567, 69] on span "17:15" at bounding box center [600, 64] width 157 height 23
click at [544, 230] on div "18:15" at bounding box center [580, 230] width 117 height 17
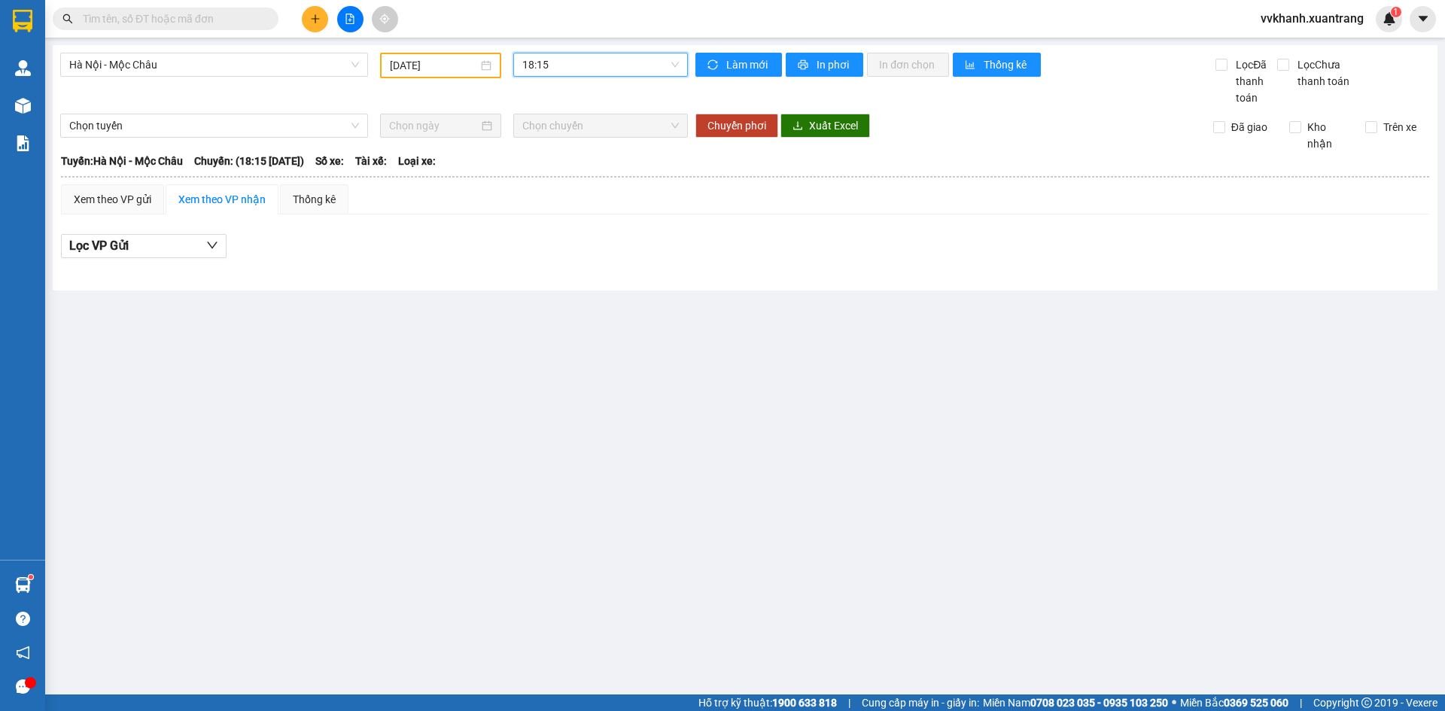
click at [558, 62] on span "18:15" at bounding box center [600, 64] width 157 height 23
click at [534, 248] on div "19:15" at bounding box center [580, 254] width 117 height 17
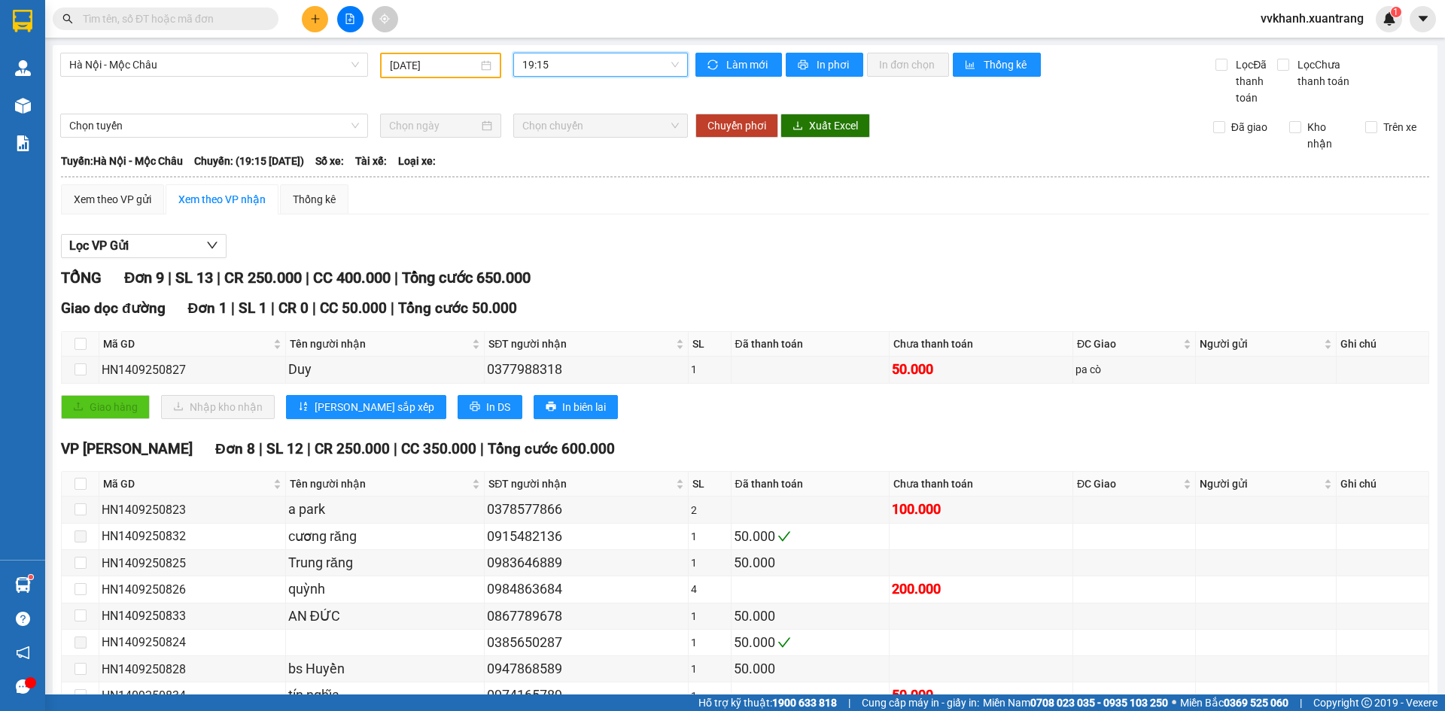
click at [576, 68] on span "19:15" at bounding box center [600, 64] width 157 height 23
click at [561, 258] on div "22:00 (TC)" at bounding box center [577, 263] width 117 height 17
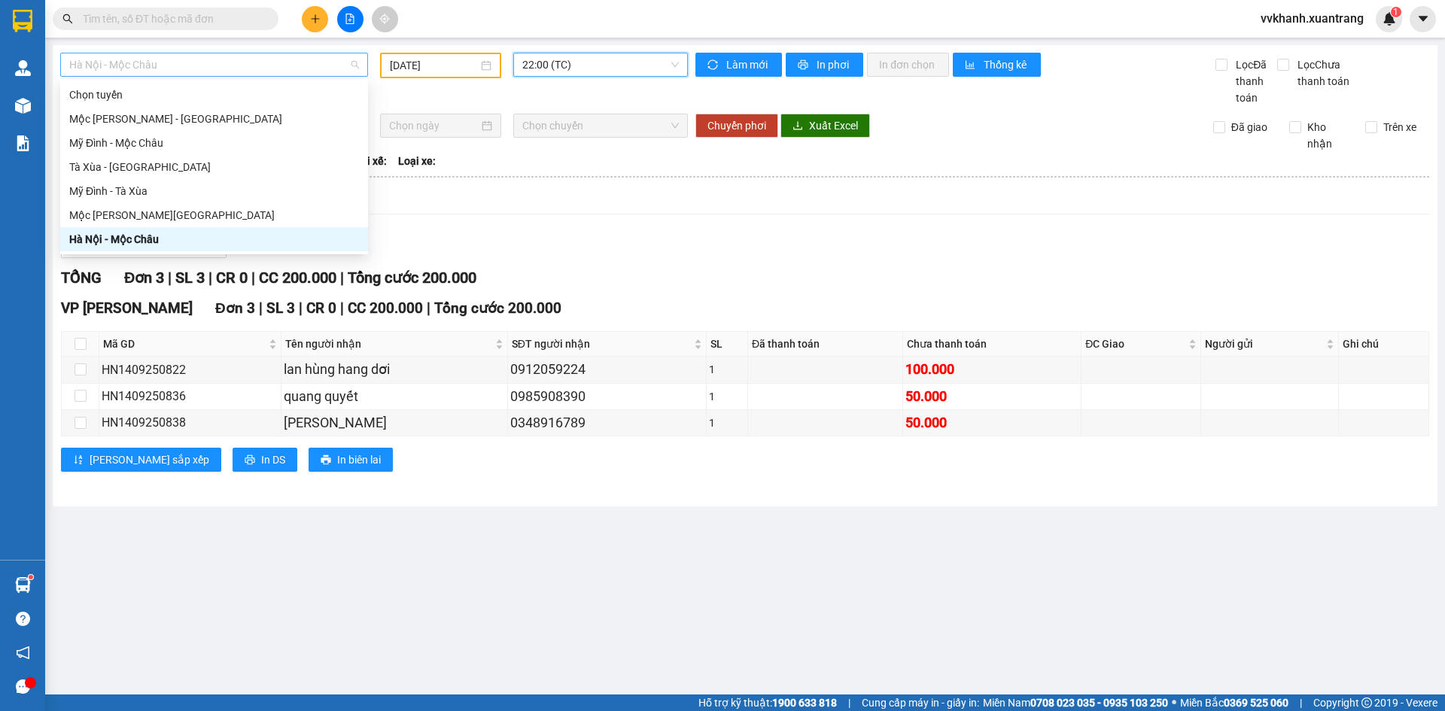
click at [226, 64] on span "Hà Nội - Mộc Châu" at bounding box center [214, 64] width 290 height 23
click at [184, 212] on div "Mộc [PERSON_NAME][GEOGRAPHIC_DATA]" at bounding box center [214, 215] width 290 height 17
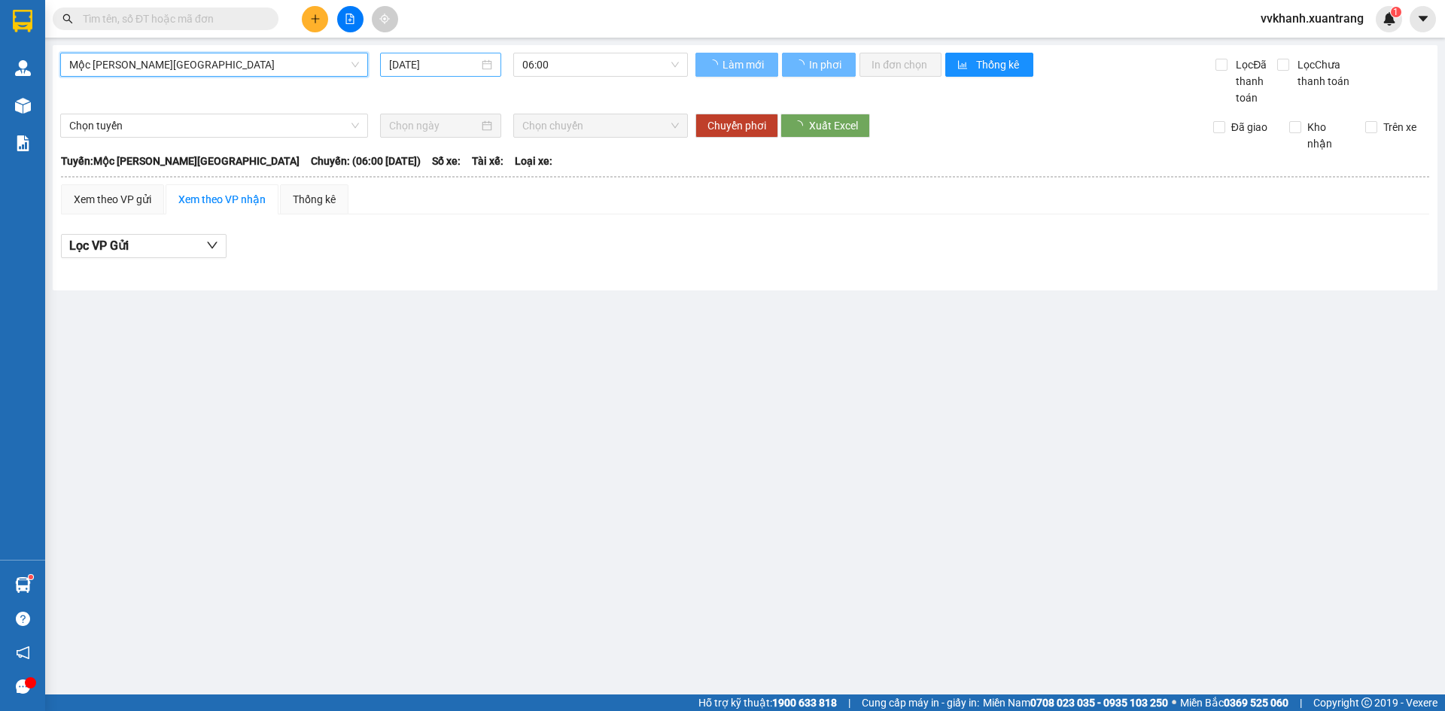
click at [452, 68] on input "[DATE]" at bounding box center [434, 64] width 90 height 17
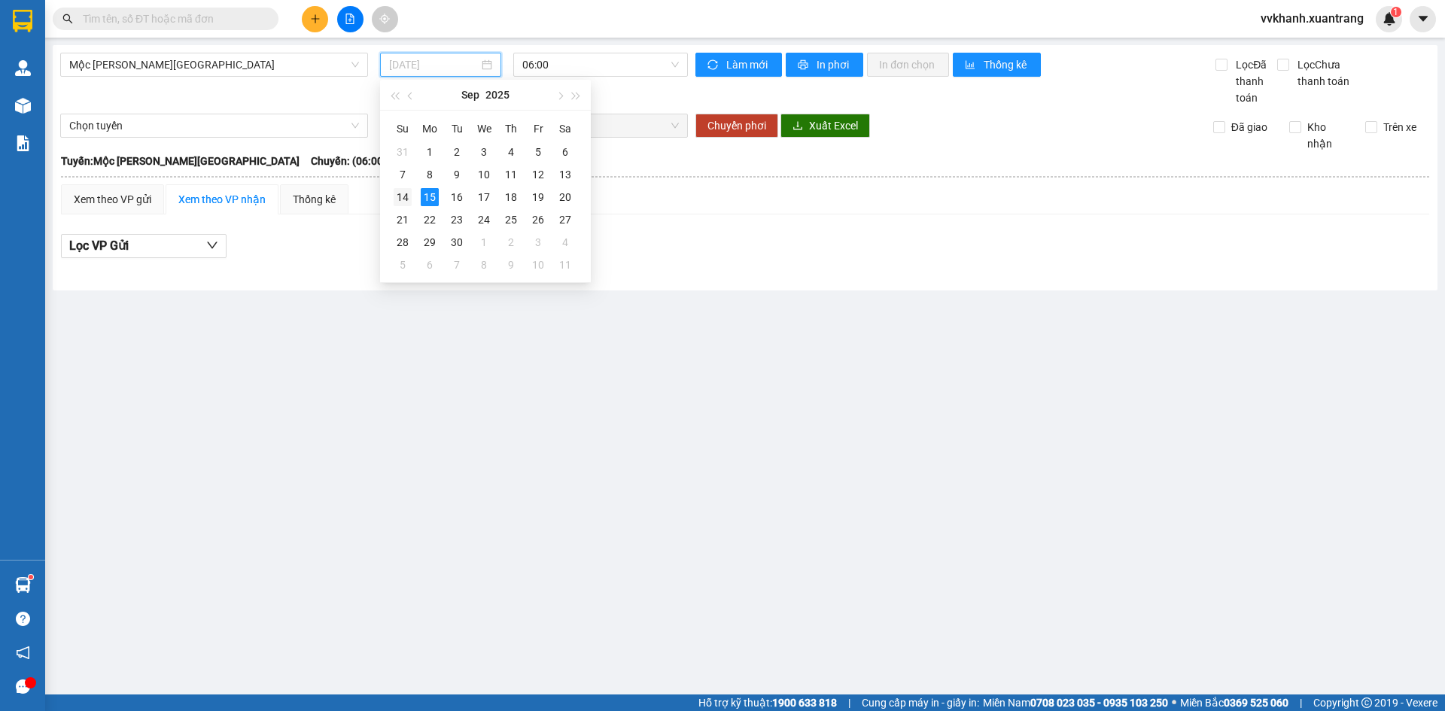
click at [403, 202] on div "14" at bounding box center [403, 197] width 18 height 18
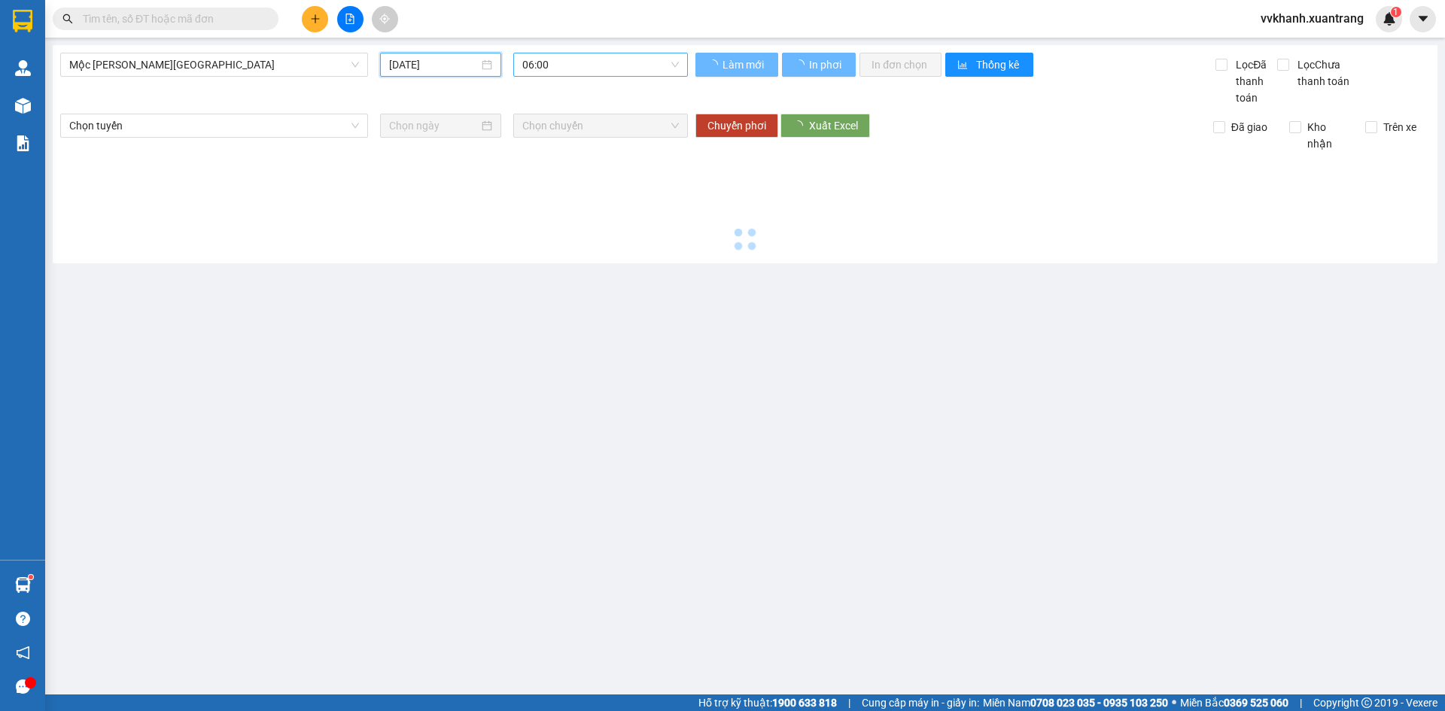
type input "[DATE]"
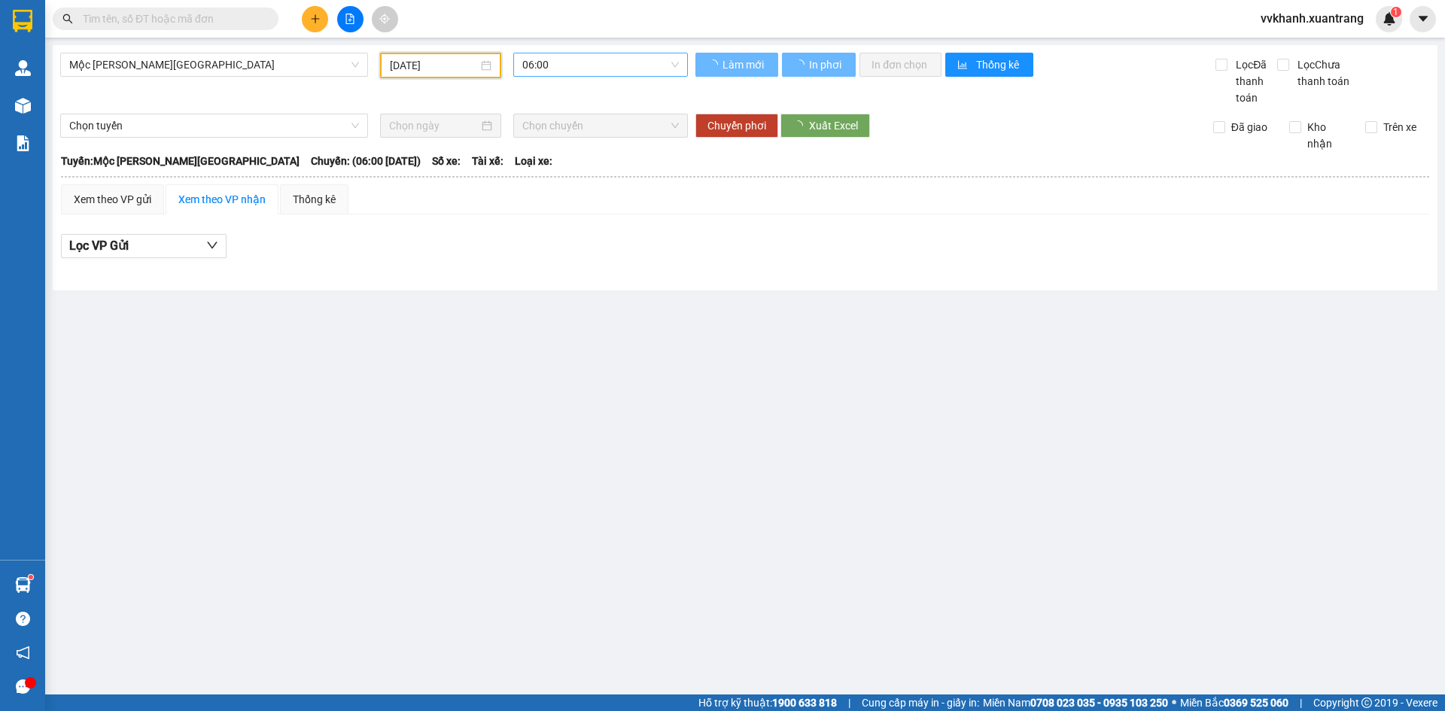
click at [586, 71] on span "06:00" at bounding box center [600, 64] width 157 height 23
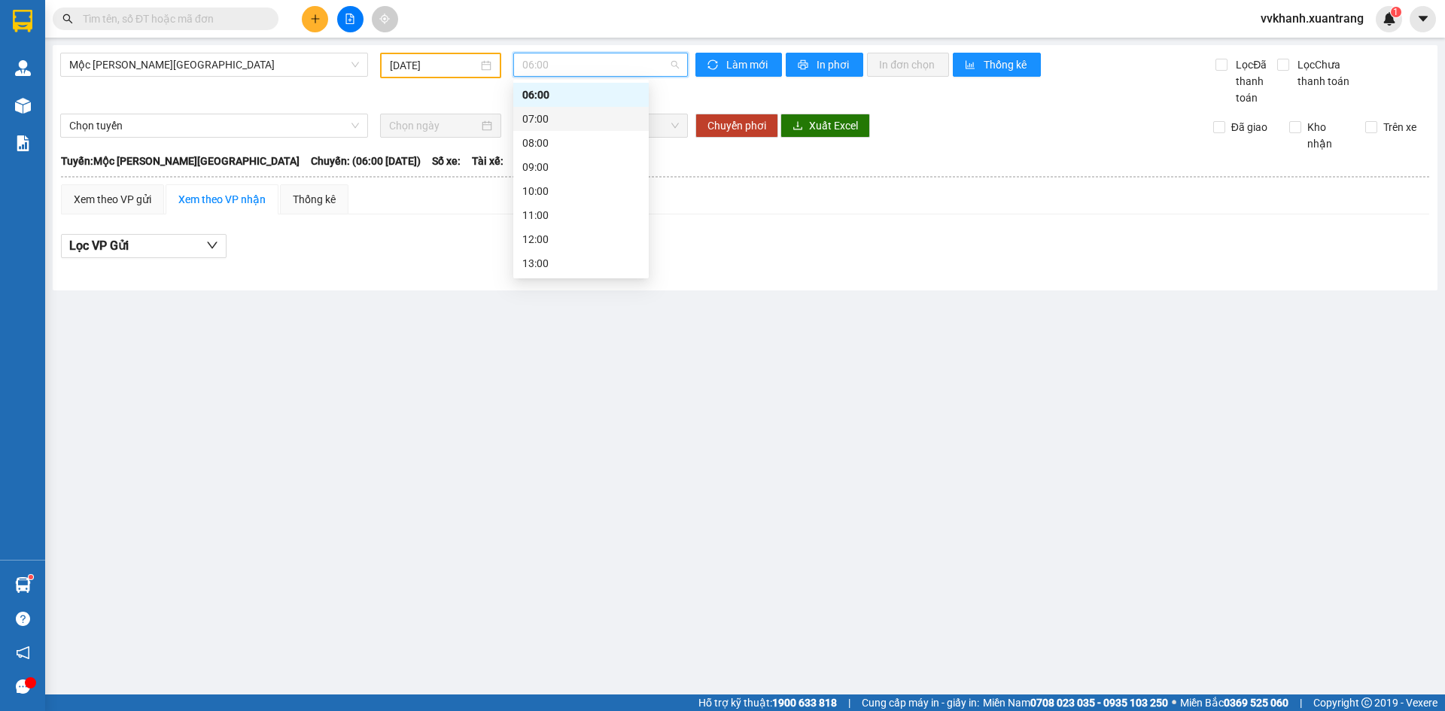
click at [583, 128] on div "07:00" at bounding box center [580, 119] width 135 height 24
click at [581, 62] on span "07:00" at bounding box center [600, 64] width 157 height 23
click at [576, 155] on div "09:00" at bounding box center [580, 167] width 135 height 24
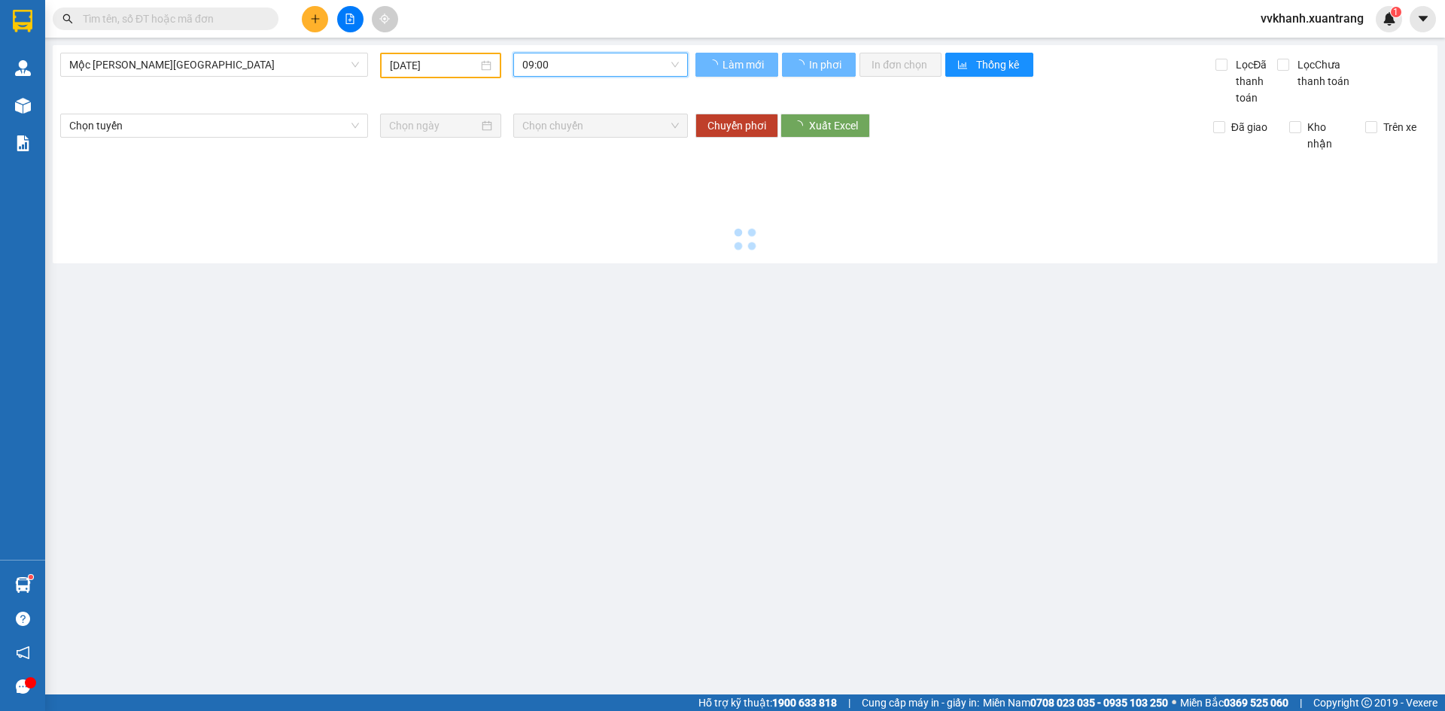
click at [578, 53] on div "09:00" at bounding box center [600, 65] width 175 height 24
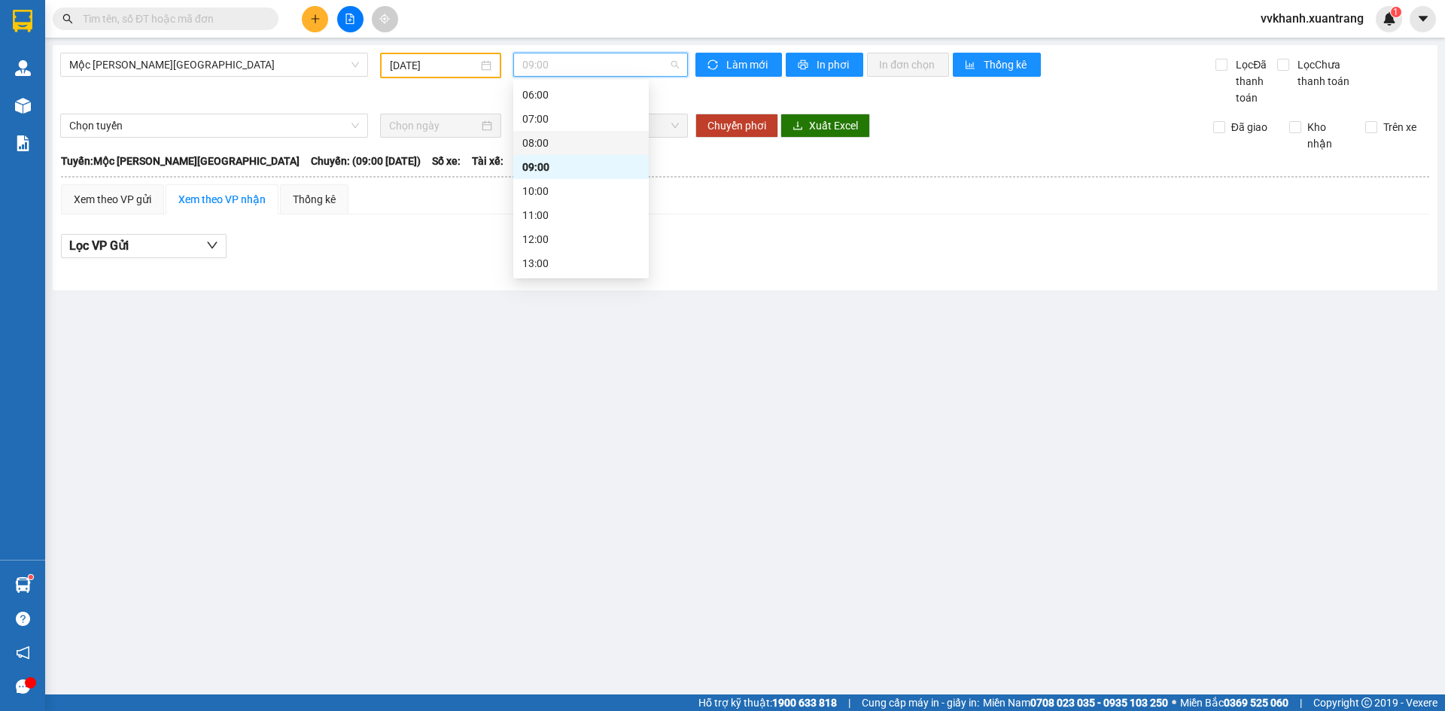
click at [558, 139] on div "08:00" at bounding box center [580, 143] width 117 height 17
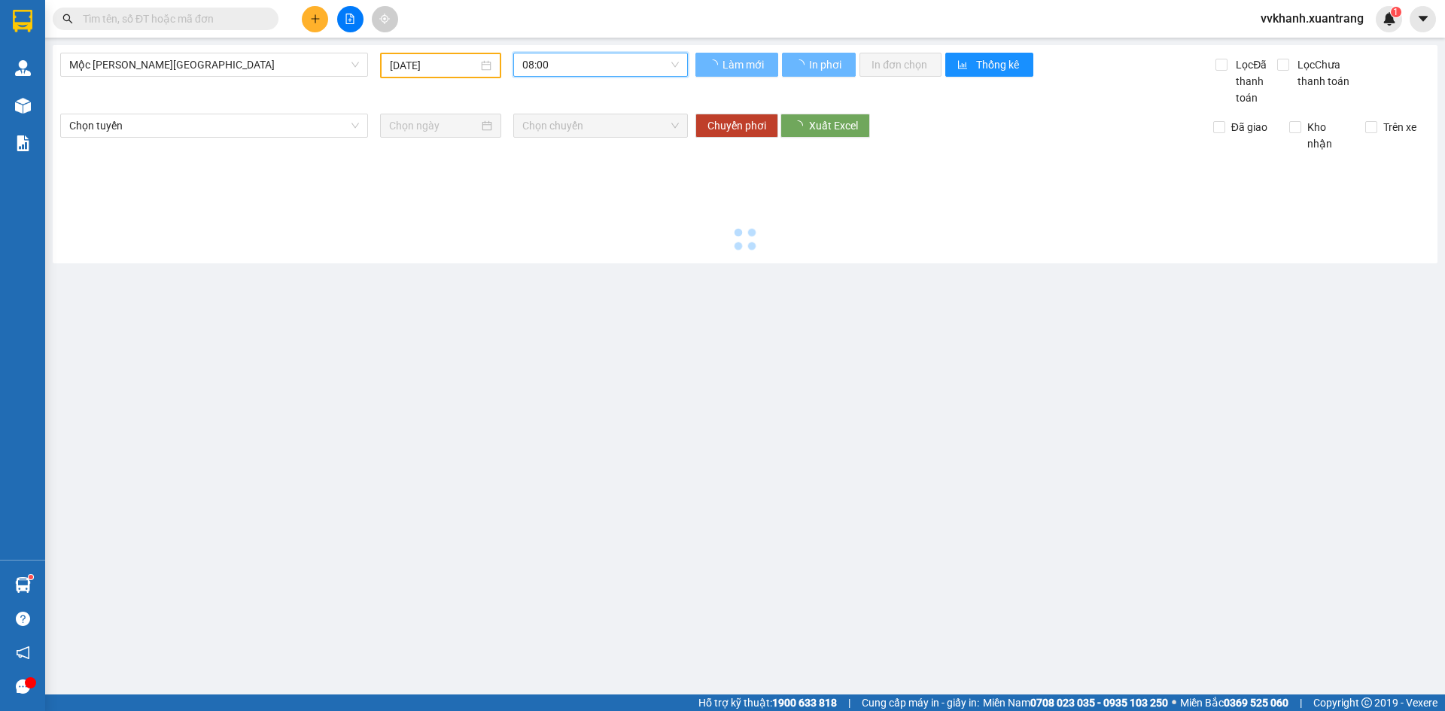
click at [558, 68] on span "08:00" at bounding box center [600, 64] width 157 height 23
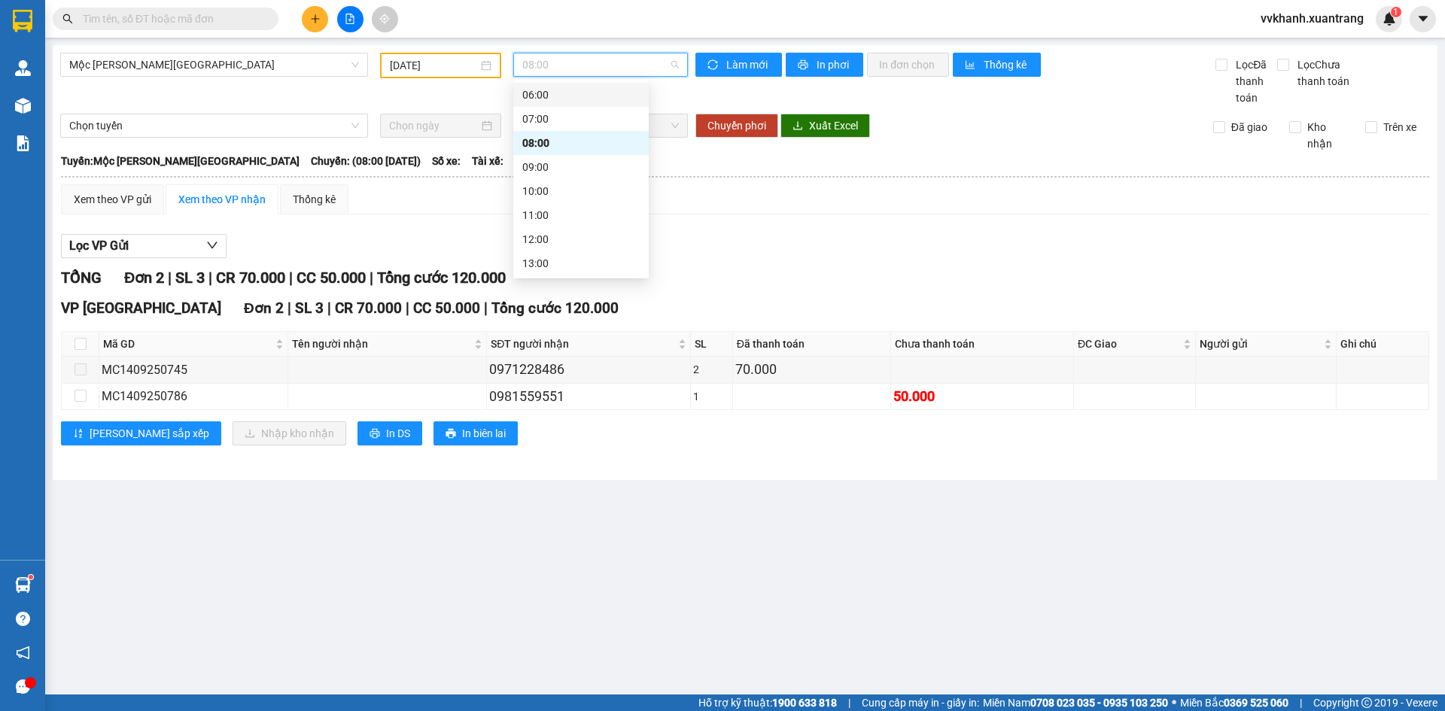
click at [558, 94] on div "06:00" at bounding box center [580, 95] width 117 height 17
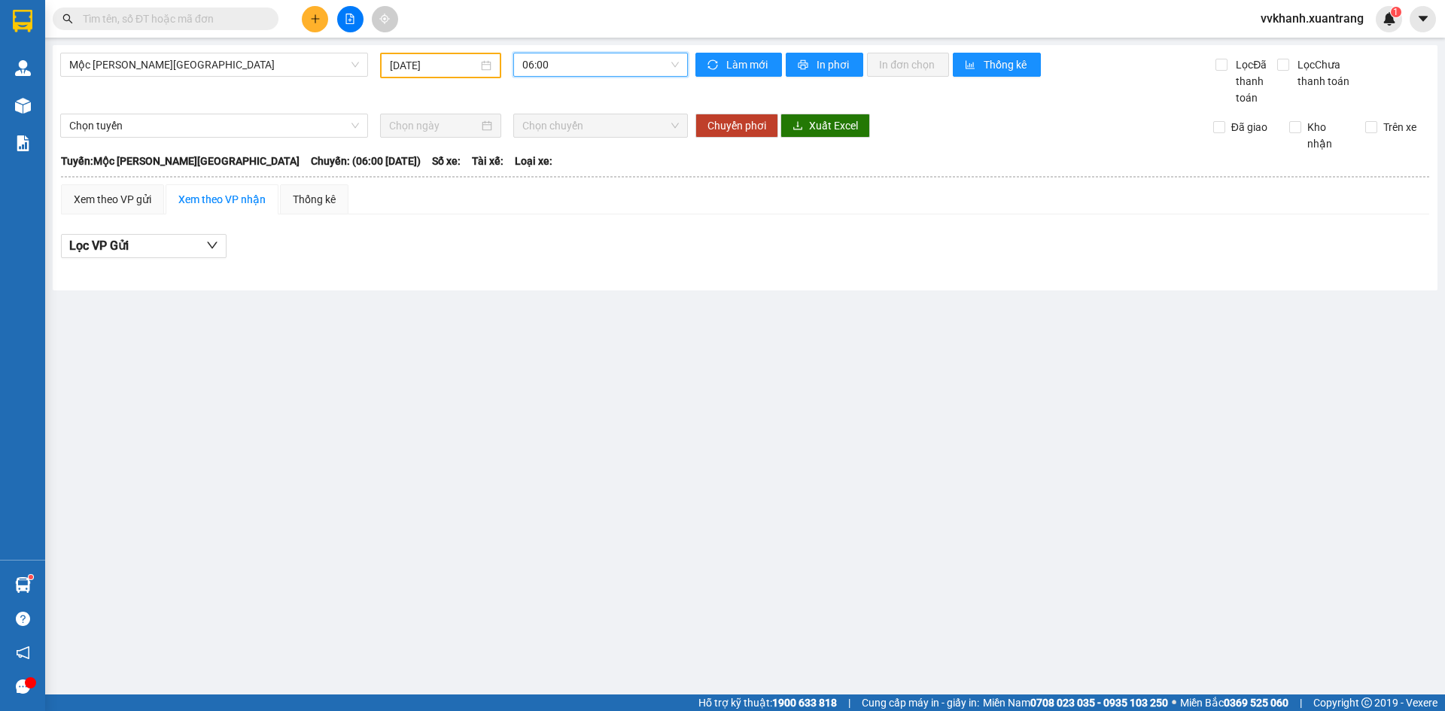
click at [564, 53] on span "06:00" at bounding box center [600, 64] width 157 height 23
click at [552, 126] on div "07:00" at bounding box center [580, 119] width 117 height 17
click at [558, 67] on span "07:00" at bounding box center [600, 64] width 157 height 23
click at [554, 151] on div "08:00" at bounding box center [580, 143] width 117 height 17
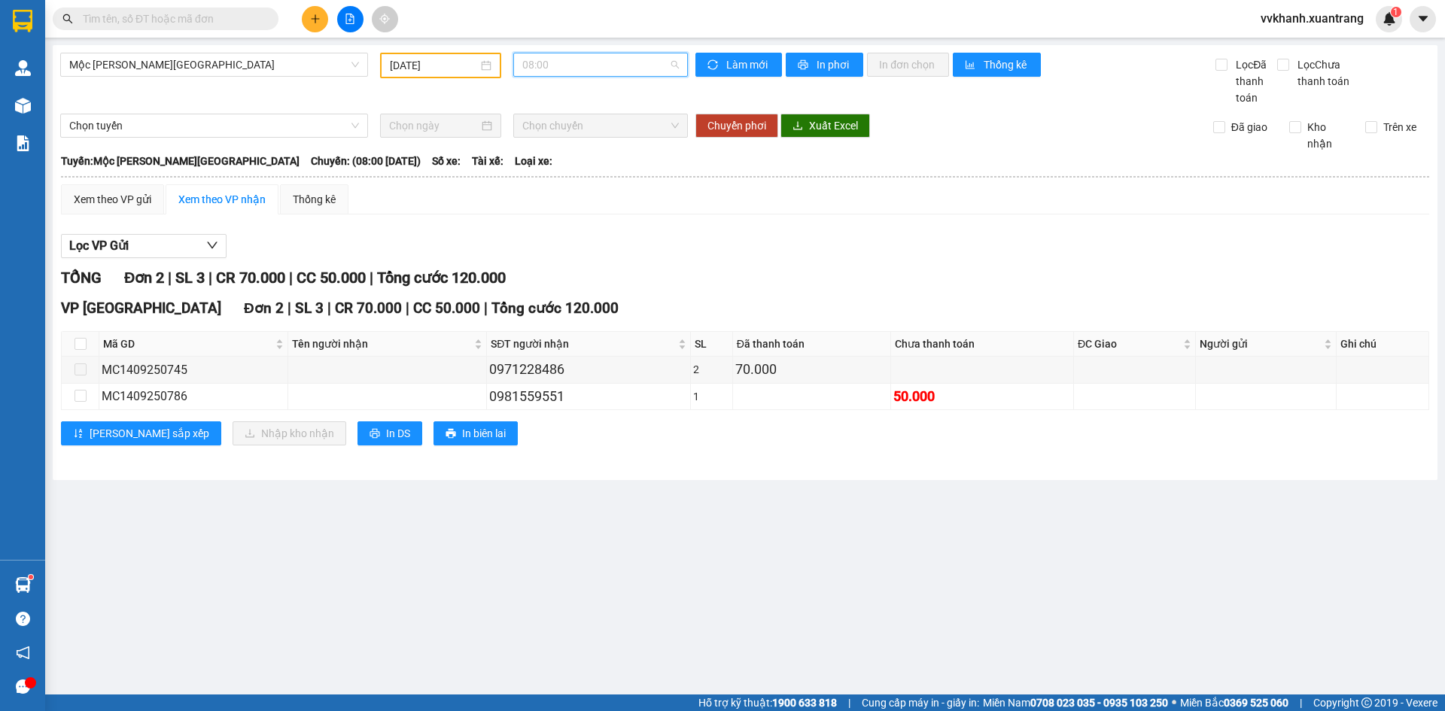
click at [565, 61] on span "08:00" at bounding box center [600, 64] width 157 height 23
drag, startPoint x: 566, startPoint y: 163, endPoint x: 570, endPoint y: 148, distance: 14.8
click at [567, 163] on div "09:00" at bounding box center [580, 167] width 117 height 17
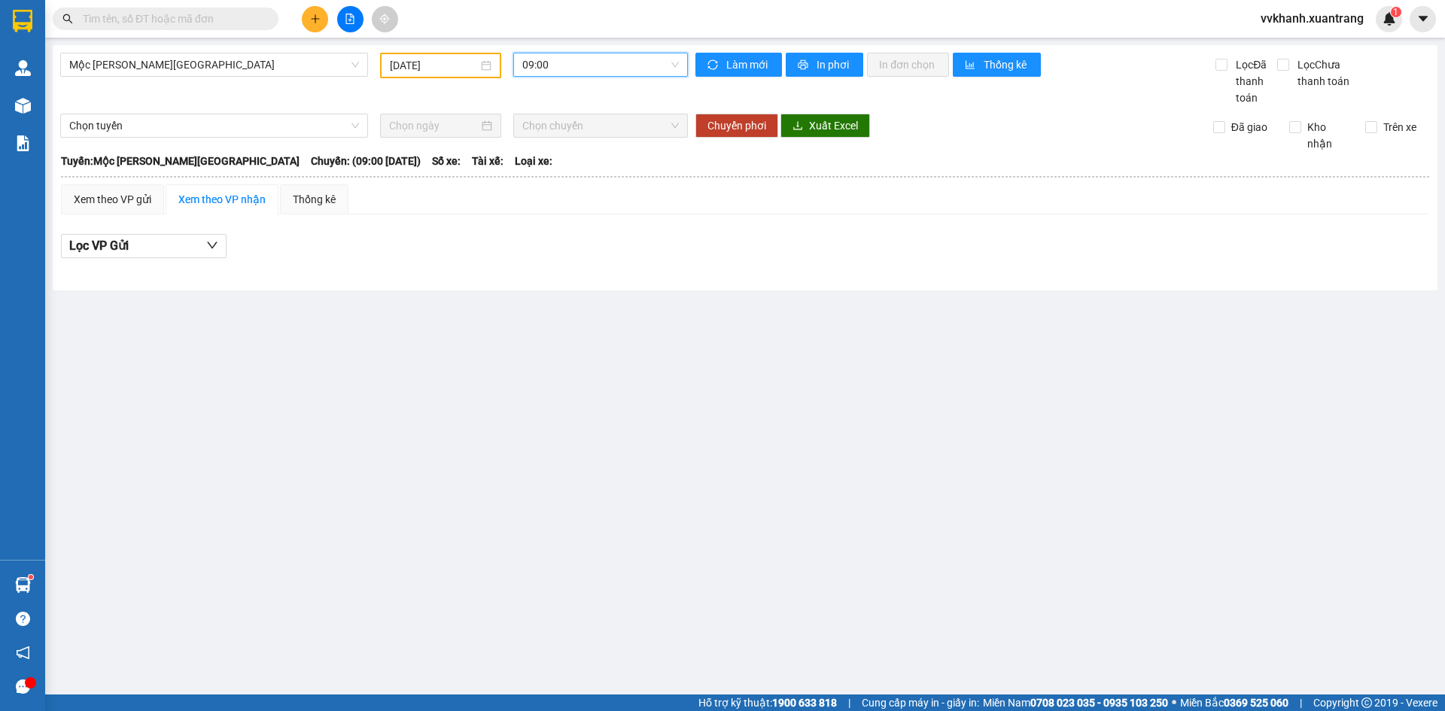
click at [571, 72] on span "09:00" at bounding box center [600, 64] width 157 height 23
click at [575, 189] on div "10:00" at bounding box center [580, 191] width 117 height 17
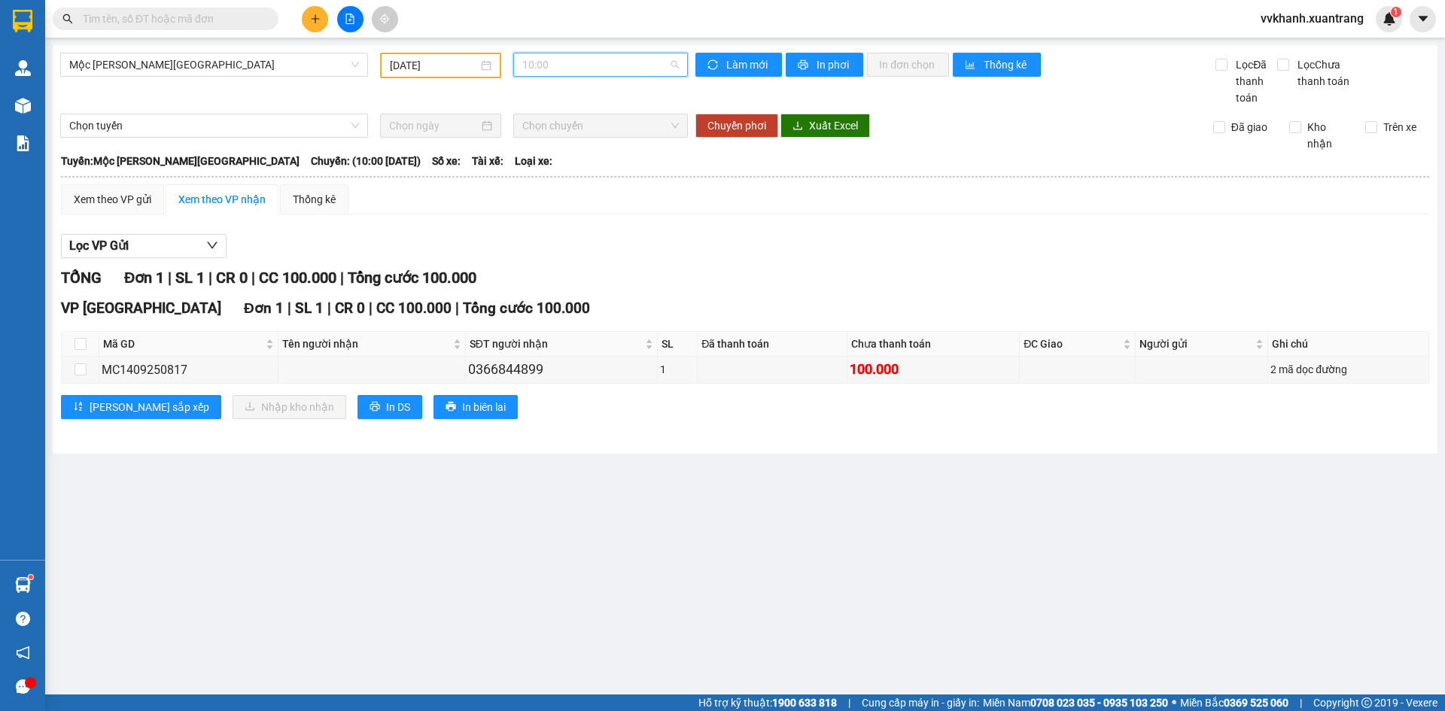
click at [604, 68] on span "10:00" at bounding box center [600, 64] width 157 height 23
click at [580, 188] on div "10:00" at bounding box center [580, 191] width 117 height 17
click at [580, 62] on span "10:00" at bounding box center [600, 64] width 157 height 23
click at [552, 205] on div "11:00" at bounding box center [580, 215] width 135 height 24
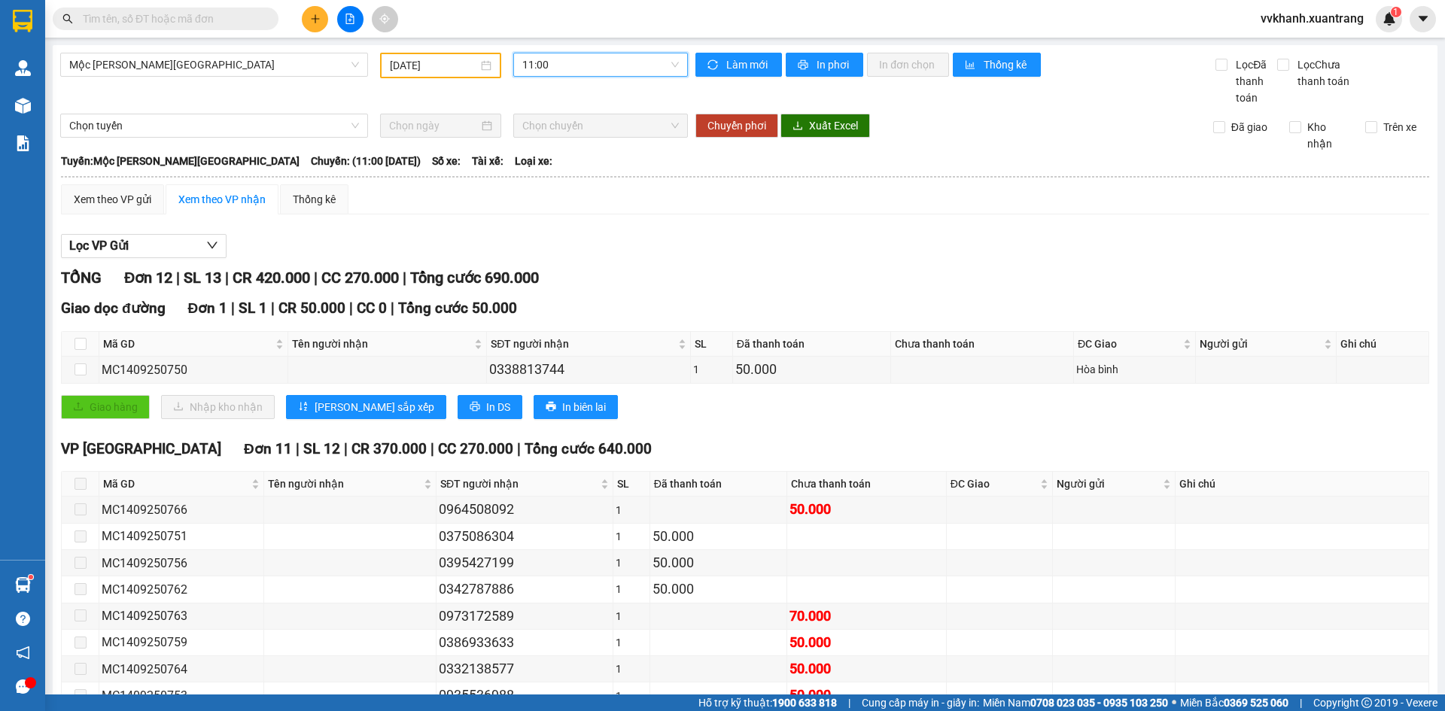
click at [550, 68] on span "11:00" at bounding box center [600, 64] width 157 height 23
click at [549, 232] on div "12:00" at bounding box center [577, 239] width 117 height 17
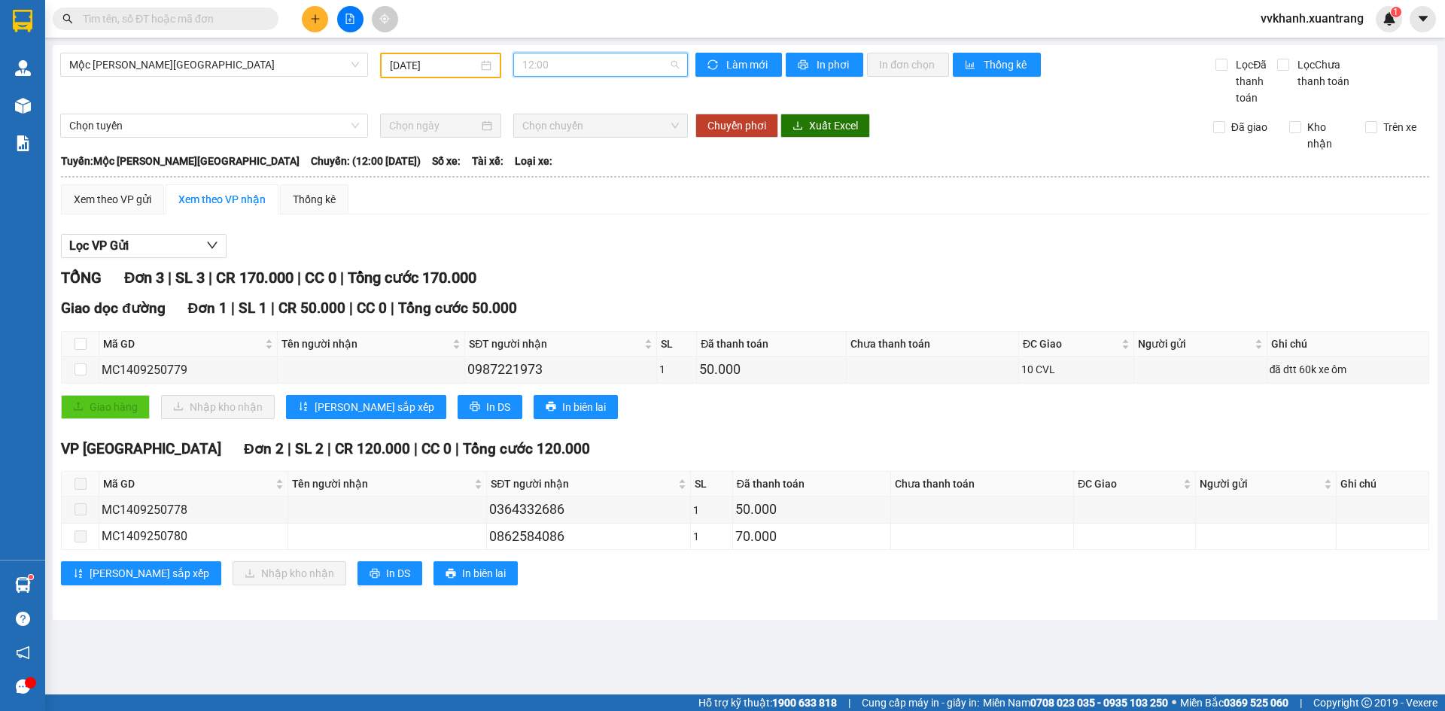
click at [557, 66] on span "12:00" at bounding box center [600, 64] width 157 height 23
click at [557, 181] on div "13:00" at bounding box center [580, 188] width 117 height 17
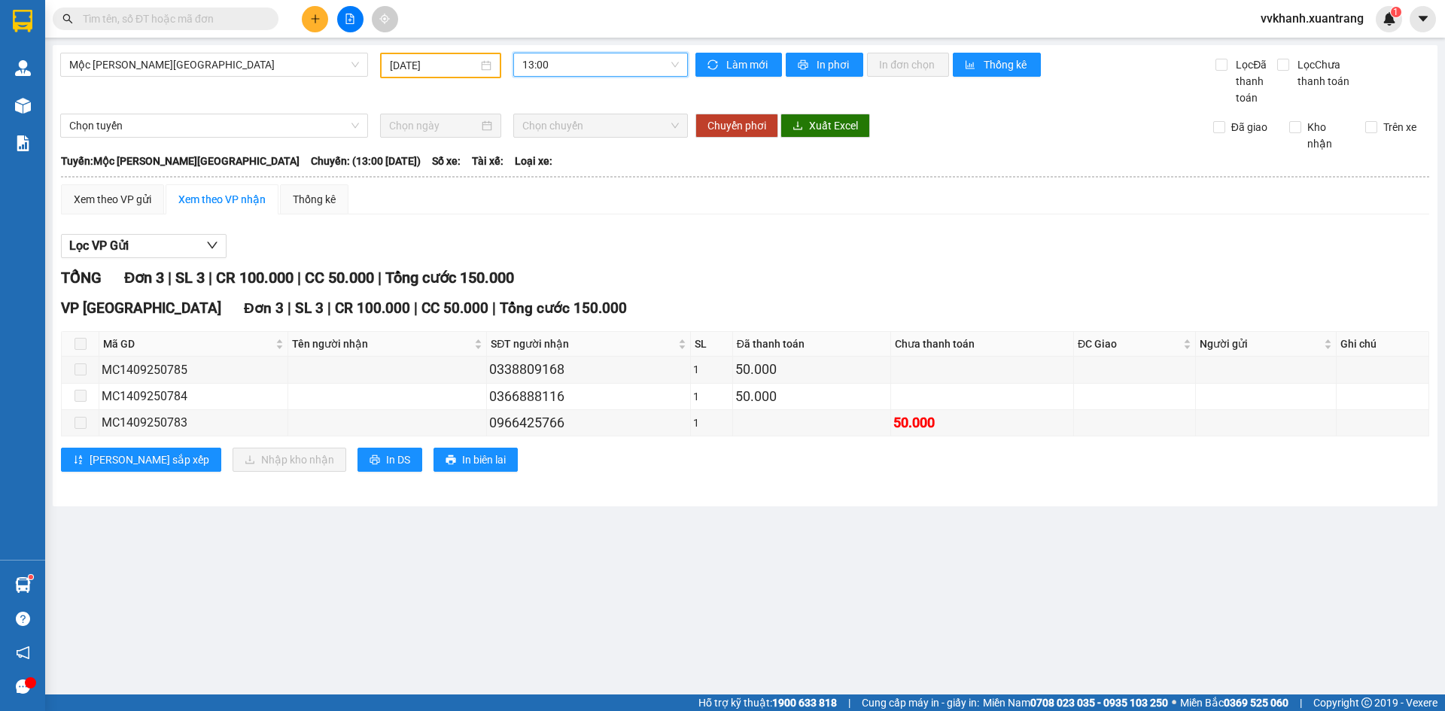
click at [567, 68] on span "13:00" at bounding box center [600, 64] width 157 height 23
click at [562, 214] on div "13:30" at bounding box center [580, 212] width 117 height 17
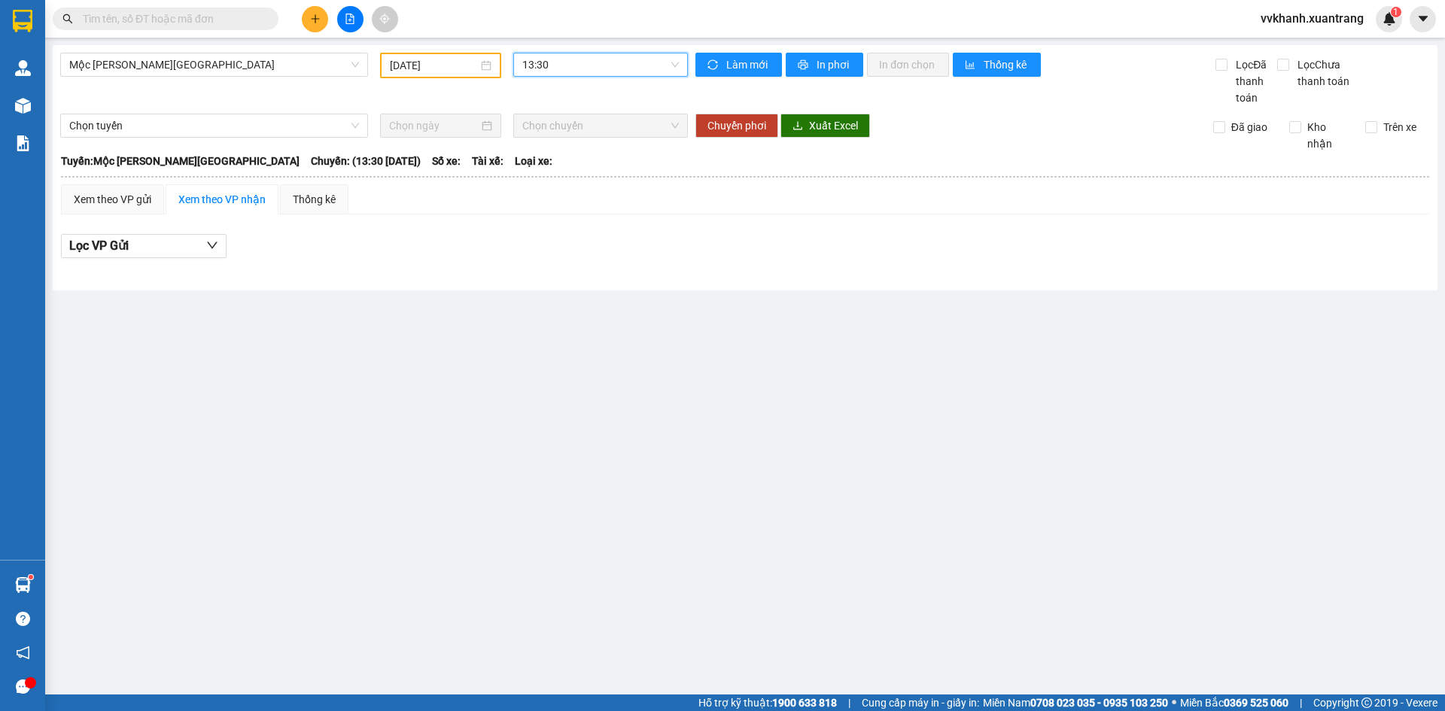
click at [564, 67] on span "13:30" at bounding box center [600, 64] width 157 height 23
click at [569, 227] on div "14:00" at bounding box center [580, 236] width 135 height 24
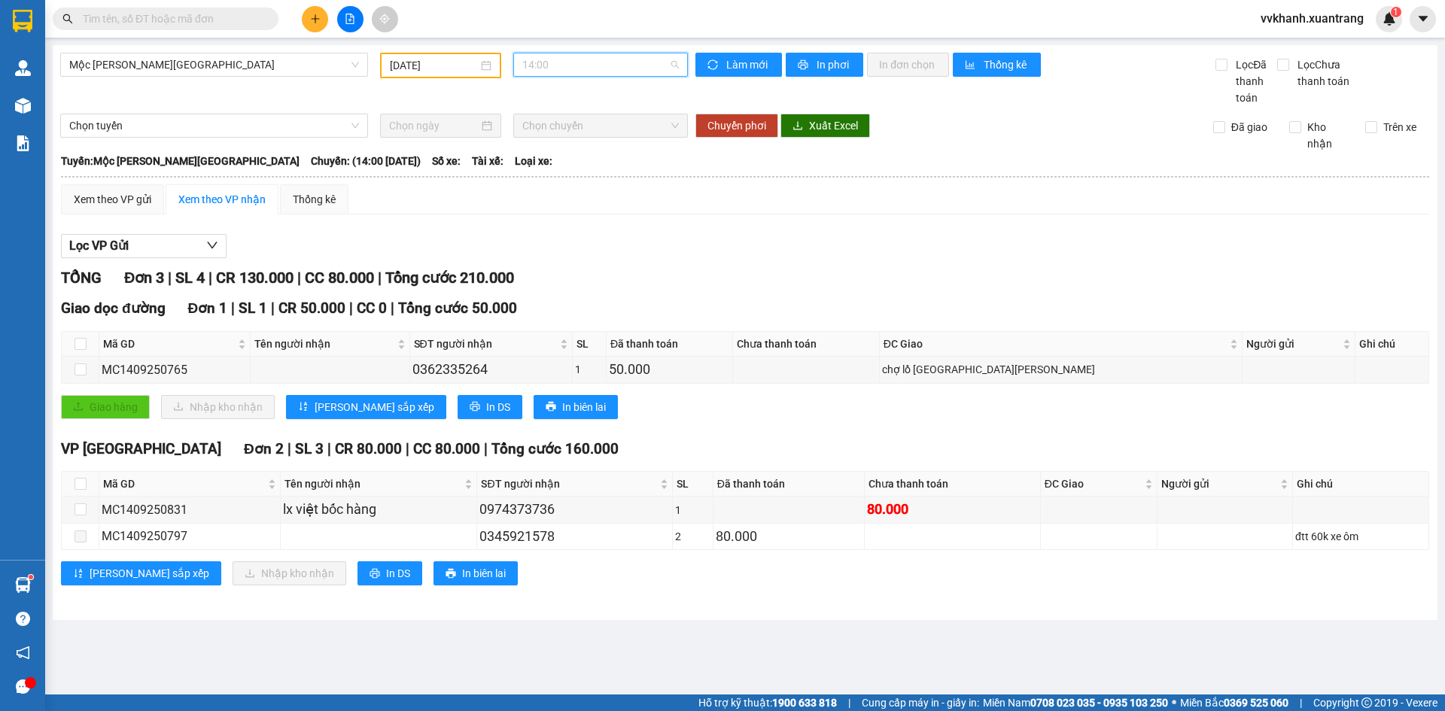
click at [584, 65] on span "14:00" at bounding box center [600, 64] width 157 height 23
click at [566, 178] on div "15:00" at bounding box center [580, 185] width 117 height 17
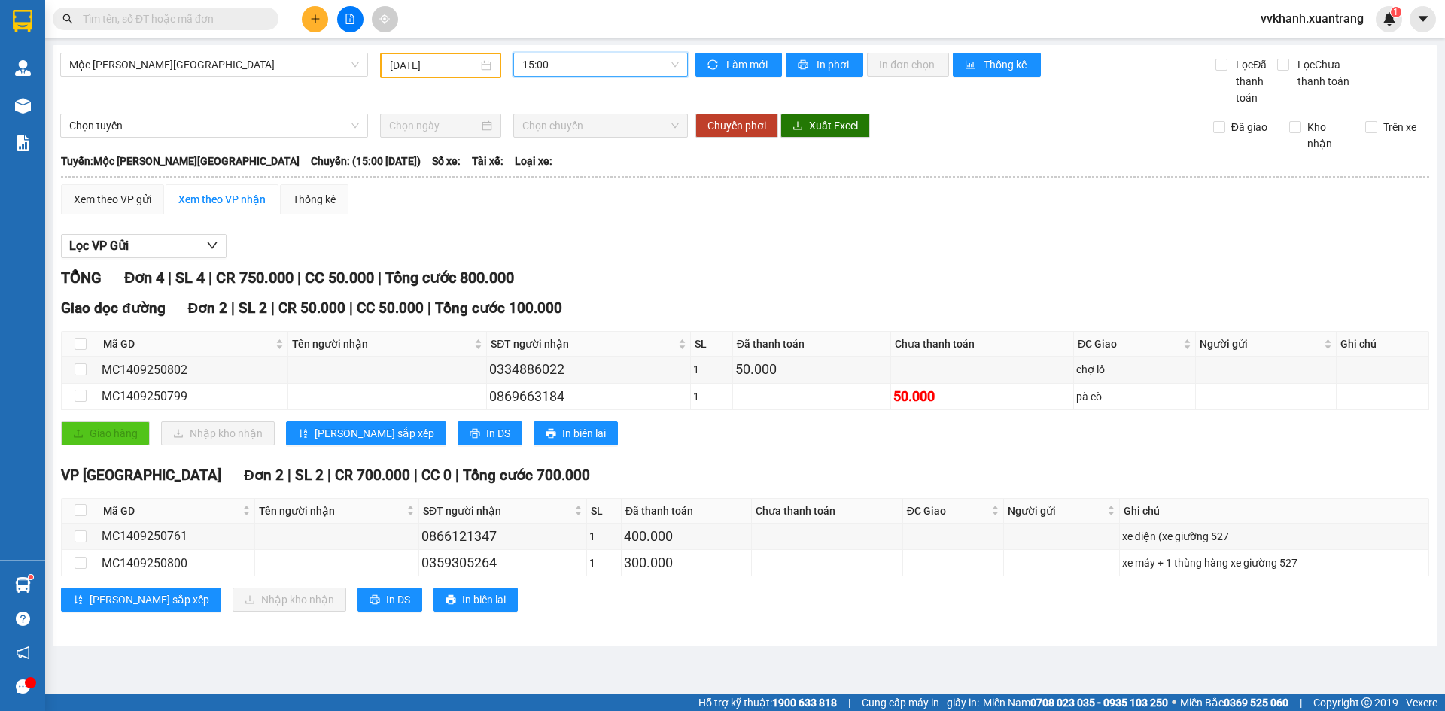
click at [582, 69] on span "15:00" at bounding box center [600, 64] width 157 height 23
click at [579, 170] on div "16:00" at bounding box center [580, 167] width 117 height 17
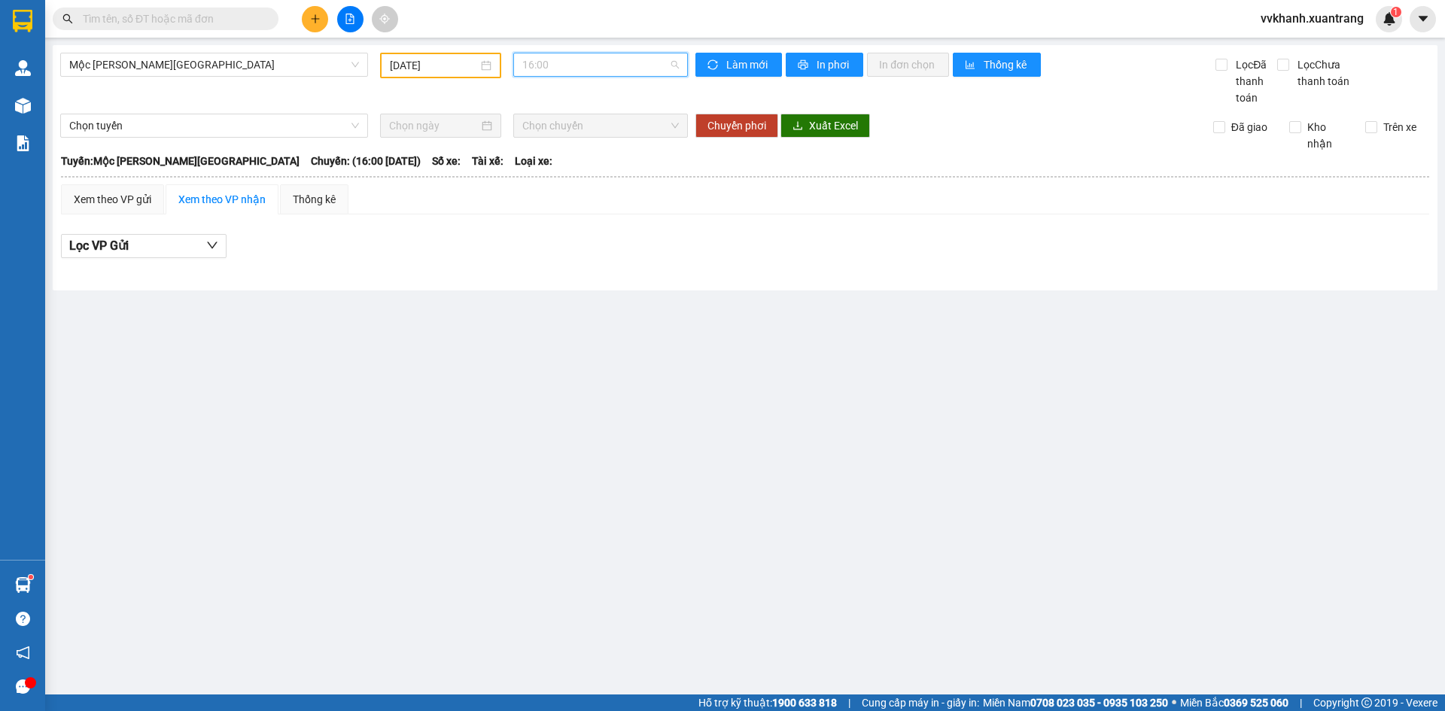
click at [579, 57] on span "16:00" at bounding box center [600, 64] width 157 height 23
click at [567, 199] on div "17:00" at bounding box center [580, 191] width 135 height 24
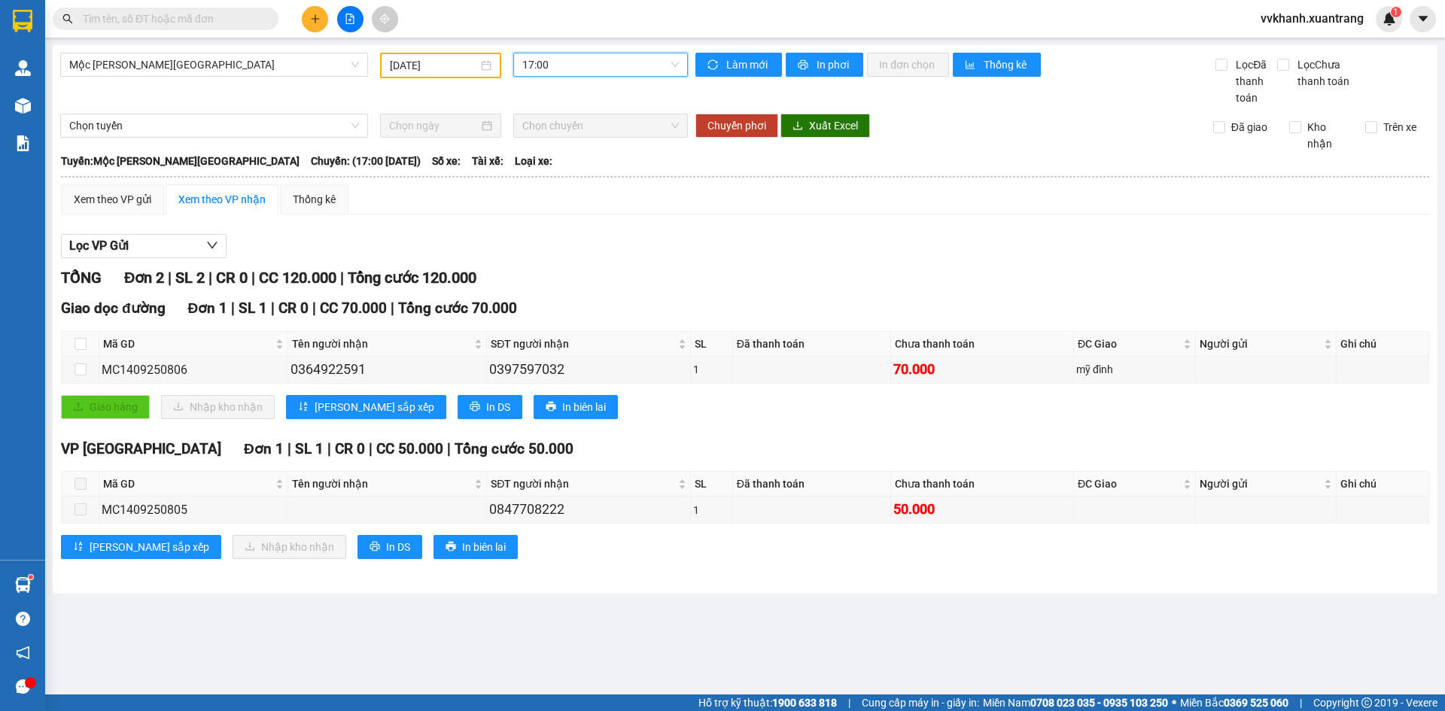
click at [570, 65] on span "17:00" at bounding box center [600, 64] width 157 height 23
click at [549, 206] on div "18:00" at bounding box center [580, 215] width 135 height 24
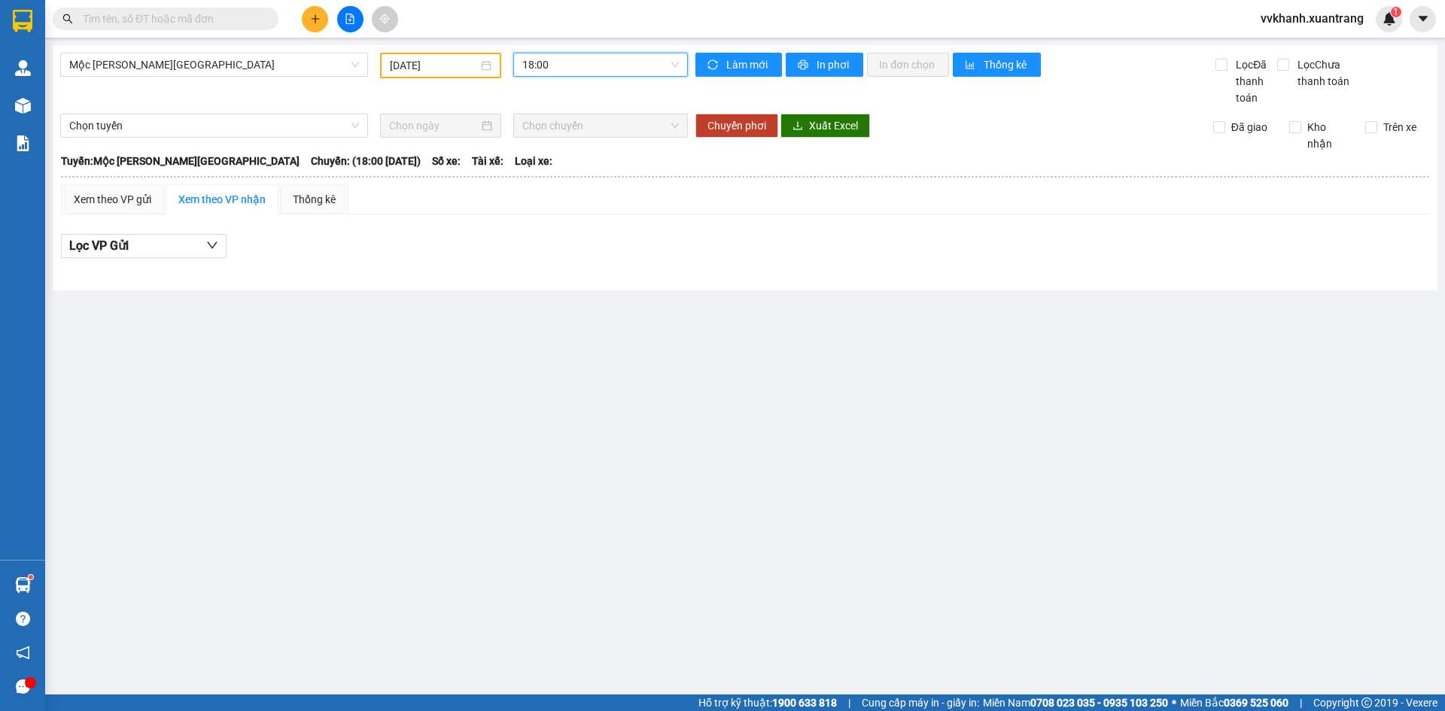
click at [551, 65] on span "18:00" at bounding box center [600, 64] width 157 height 23
click at [546, 237] on div "19:00" at bounding box center [580, 239] width 117 height 17
click at [557, 79] on div "Mộc [PERSON_NAME][GEOGRAPHIC_DATA] [DATE] 19:00" at bounding box center [374, 79] width 628 height 53
click at [580, 65] on span "19:00" at bounding box center [600, 64] width 157 height 23
click at [553, 256] on div "23:00" at bounding box center [580, 263] width 117 height 17
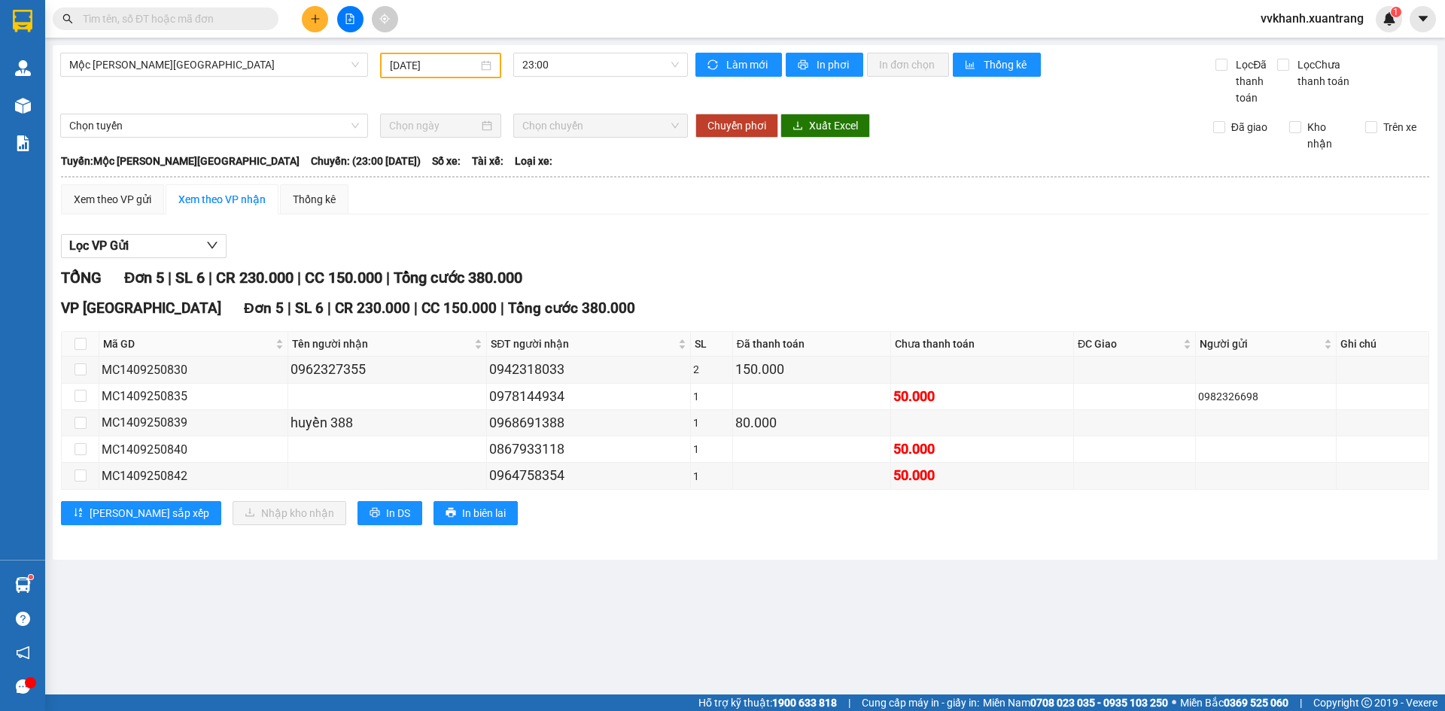
click at [793, 248] on div "Lọc VP Gửi" at bounding box center [745, 246] width 1368 height 25
click at [860, 632] on main "[GEOGRAPHIC_DATA][PERSON_NAME][GEOGRAPHIC_DATA] [DATE] 23:00 [PERSON_NAME] mới …" at bounding box center [722, 347] width 1445 height 695
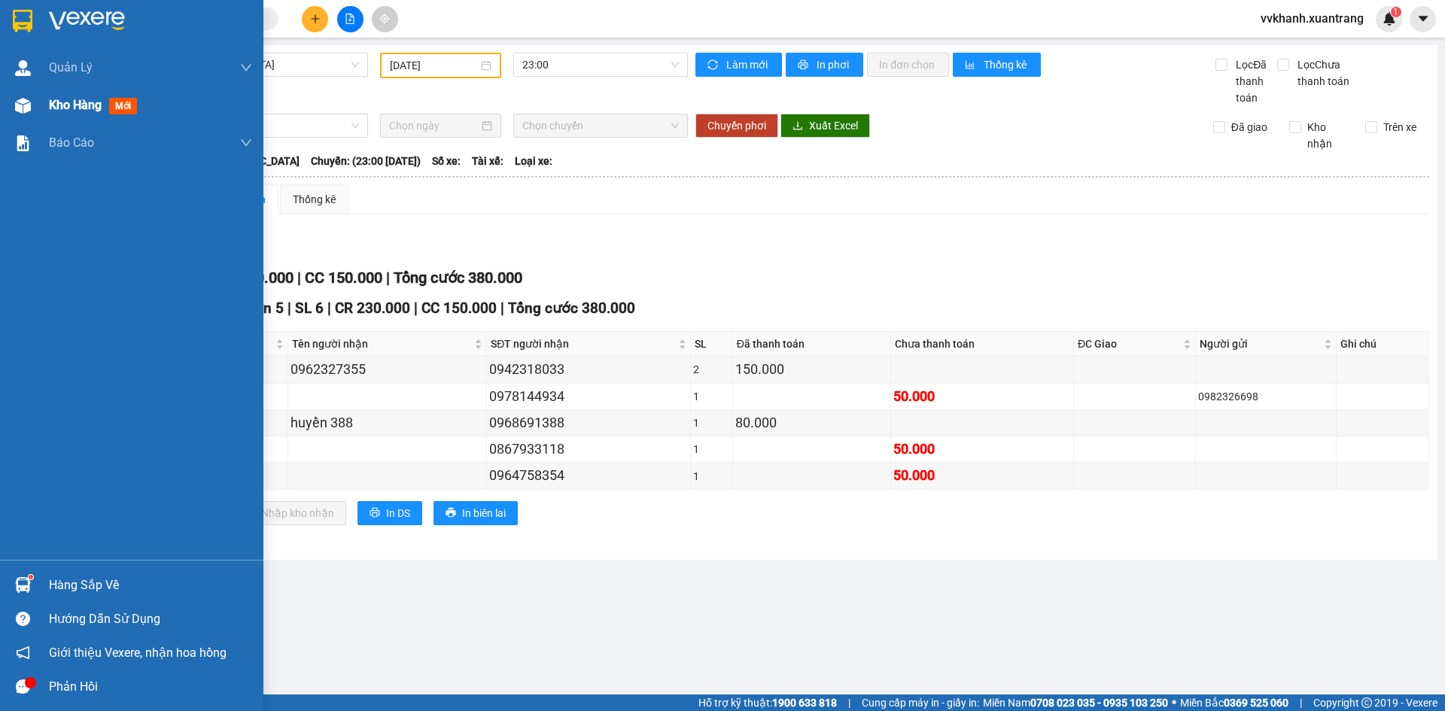
click at [27, 109] on img at bounding box center [23, 106] width 16 height 16
